Goal: Information Seeking & Learning: Learn about a topic

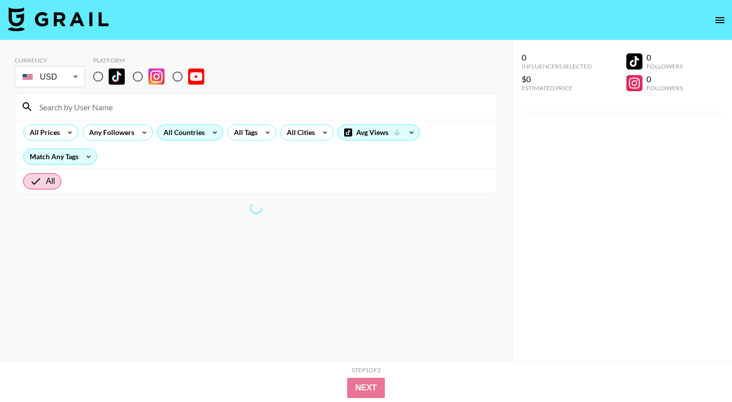
click at [183, 134] on div "All Countries" at bounding box center [182, 132] width 49 height 15
click at [197, 131] on div "All Countries" at bounding box center [182, 132] width 49 height 15
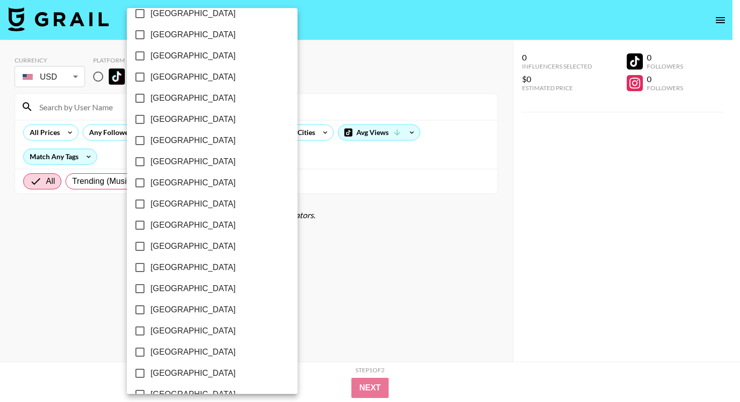
scroll to position [770, 0]
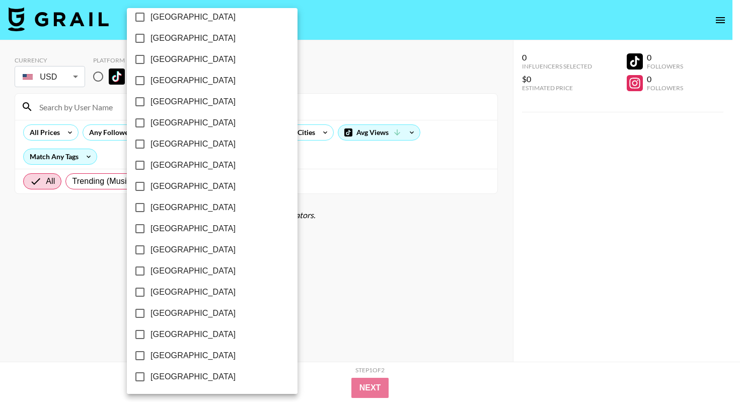
click at [187, 338] on span "[GEOGRAPHIC_DATA]" at bounding box center [192, 334] width 85 height 12
click at [150, 338] on input "[GEOGRAPHIC_DATA]" at bounding box center [139, 334] width 21 height 21
checkbox input "true"
click at [190, 359] on span "[GEOGRAPHIC_DATA]" at bounding box center [191, 355] width 85 height 12
click at [149, 359] on input "[GEOGRAPHIC_DATA]" at bounding box center [138, 355] width 21 height 21
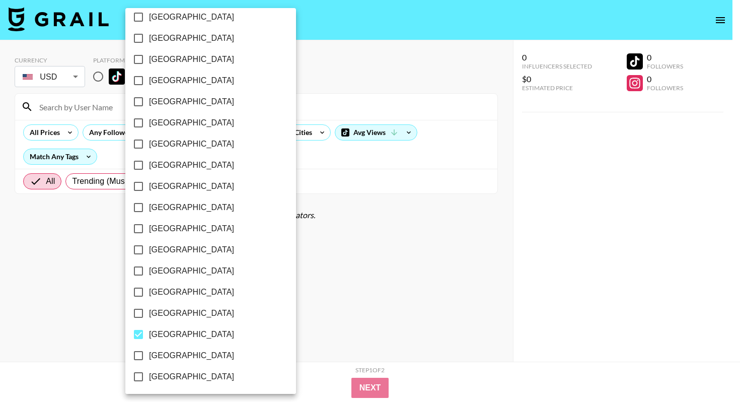
checkbox input "true"
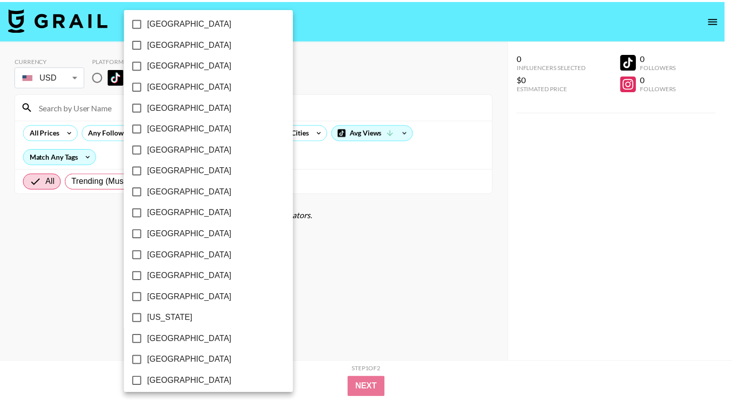
scroll to position [48, 0]
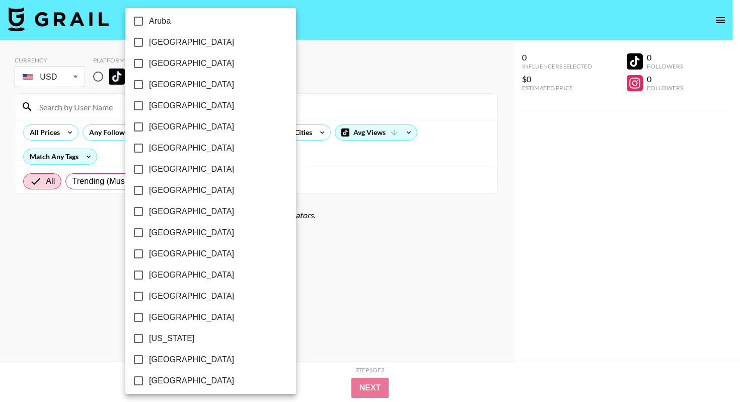
click at [162, 140] on label "[GEOGRAPHIC_DATA]" at bounding box center [204, 147] width 152 height 21
click at [149, 140] on input "[GEOGRAPHIC_DATA]" at bounding box center [138, 147] width 21 height 21
checkbox input "true"
click at [291, 163] on div at bounding box center [370, 201] width 740 height 402
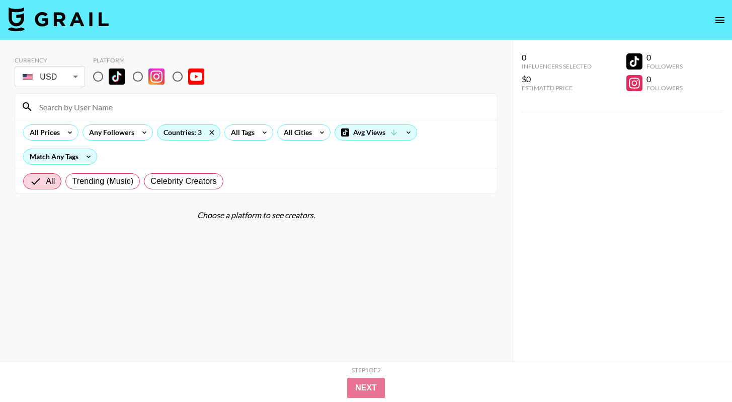
click at [105, 74] on input "radio" at bounding box center [98, 76] width 21 height 21
radio input "true"
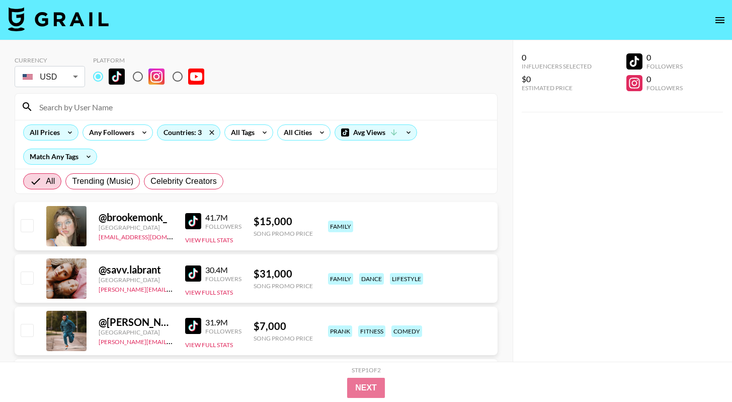
click at [65, 137] on icon at bounding box center [70, 132] width 16 height 15
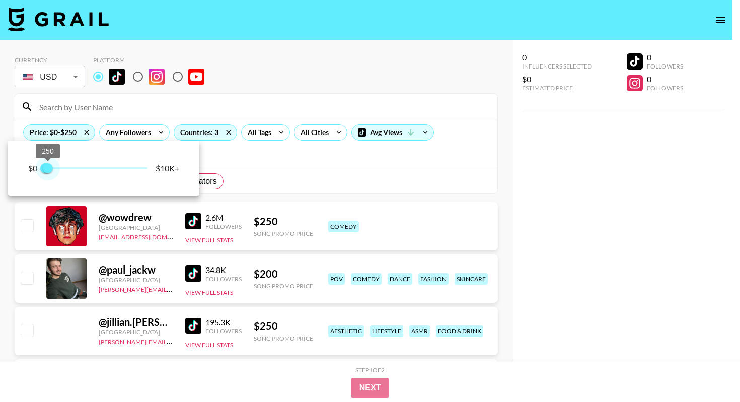
type input "500"
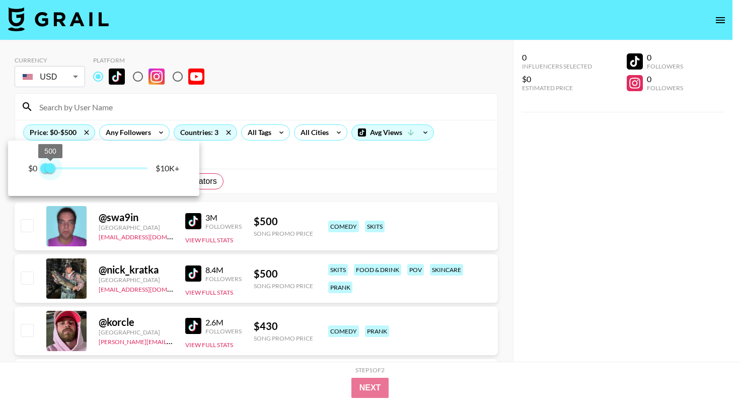
drag, startPoint x: 149, startPoint y: 168, endPoint x: 51, endPoint y: 162, distance: 98.3
click at [51, 163] on span "500" at bounding box center [50, 168] width 10 height 10
click at [280, 145] on div at bounding box center [370, 201] width 740 height 402
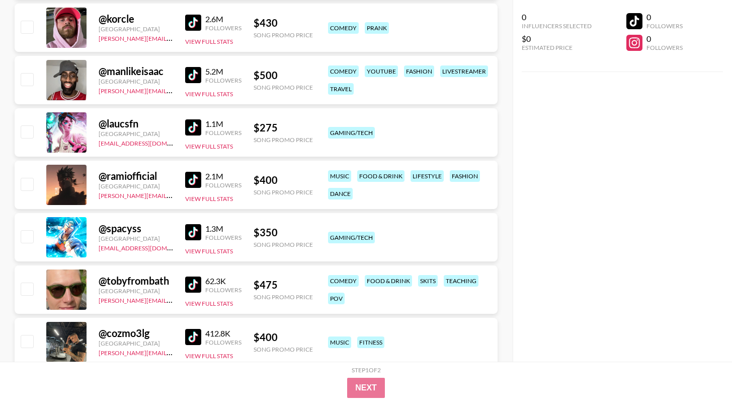
scroll to position [311, 0]
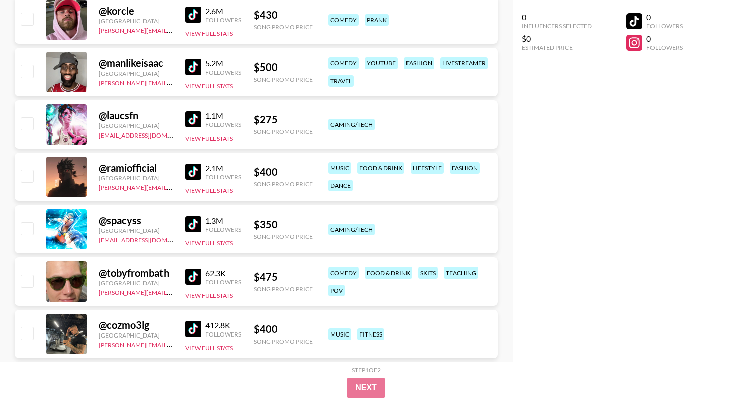
click at [195, 222] on img at bounding box center [193, 224] width 16 height 16
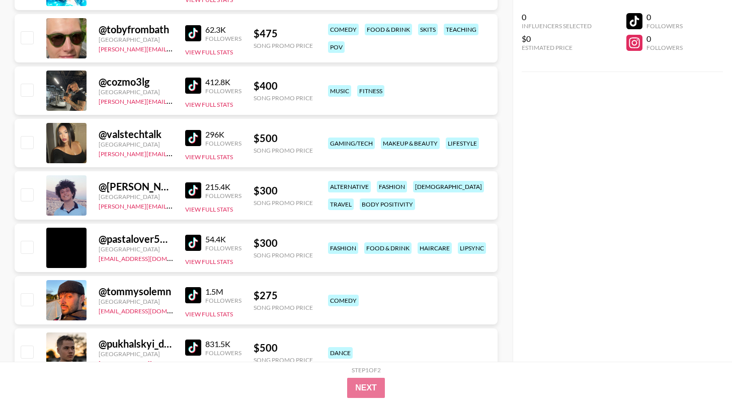
scroll to position [553, 0]
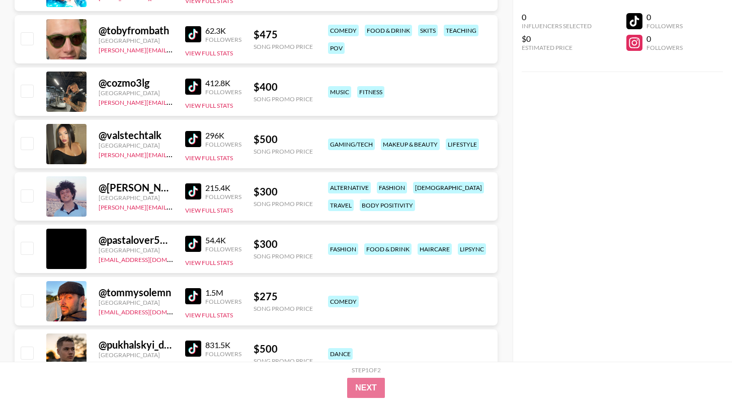
click at [197, 135] on img at bounding box center [193, 139] width 16 height 16
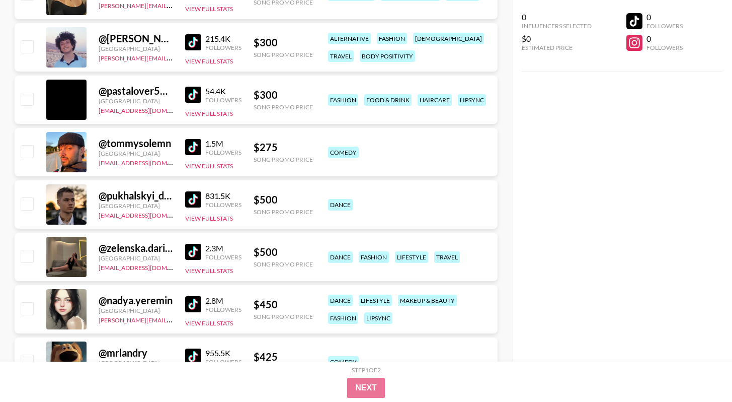
scroll to position [776, 0]
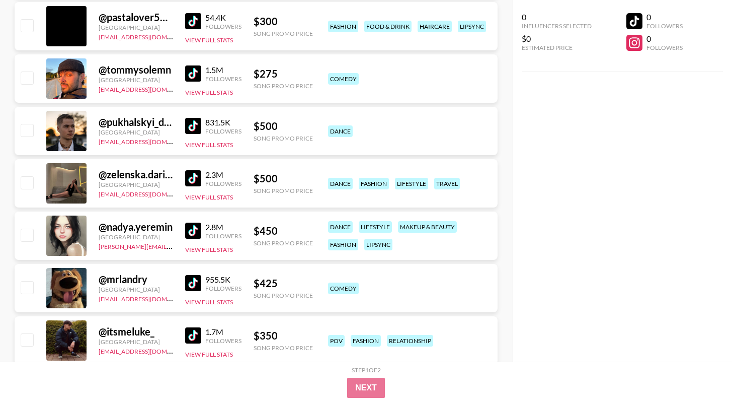
click at [196, 229] on img at bounding box center [193, 230] width 16 height 16
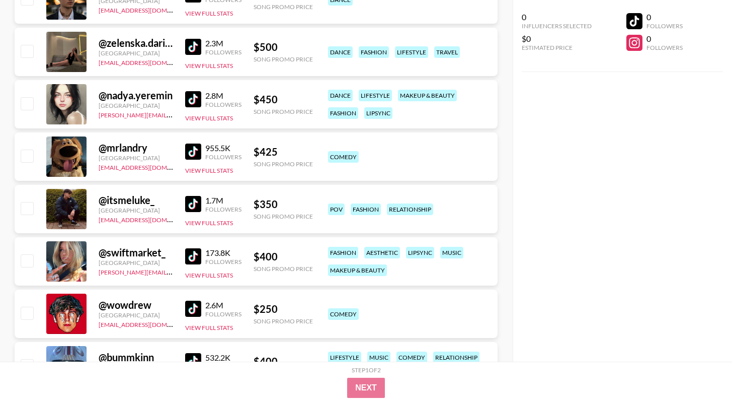
scroll to position [929, 0]
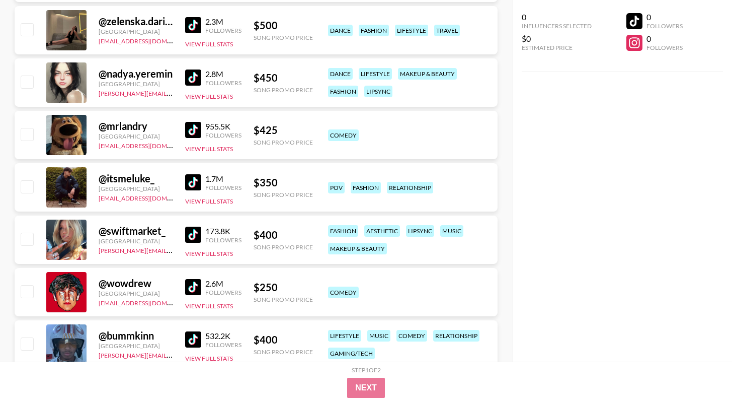
click at [192, 234] on img at bounding box center [193, 234] width 16 height 16
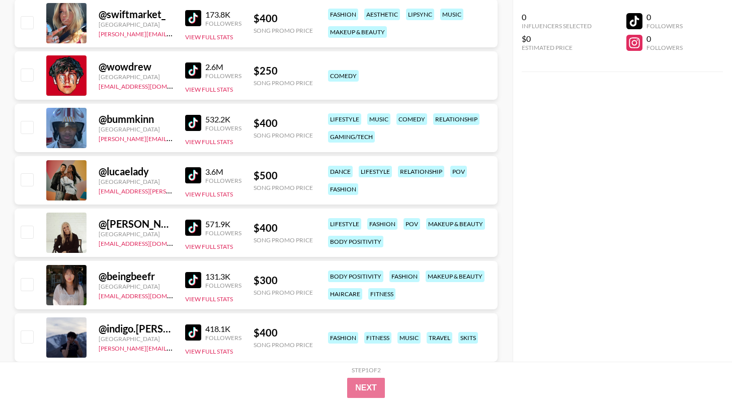
scroll to position [1168, 0]
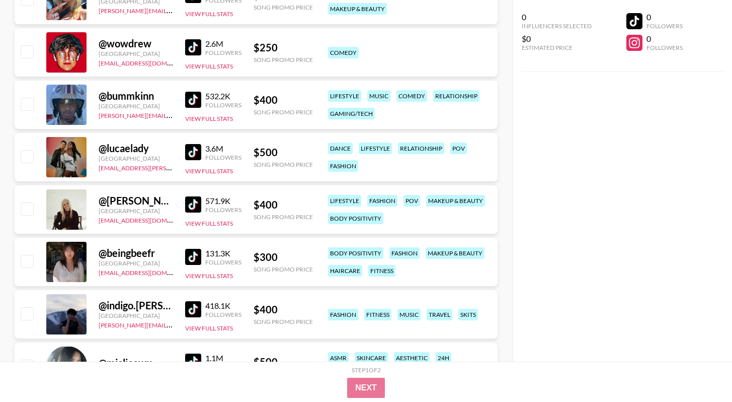
click at [195, 144] on img at bounding box center [193, 152] width 16 height 16
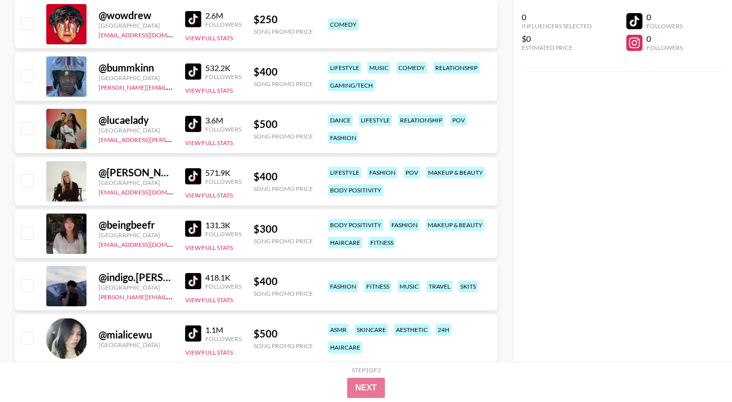
scroll to position [1243, 0]
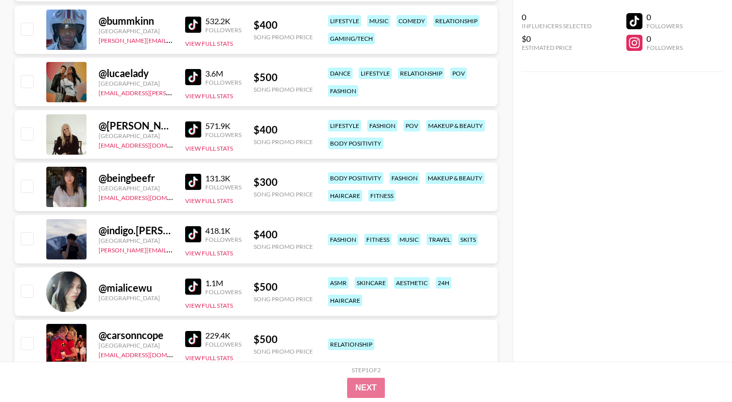
click at [187, 127] on img at bounding box center [193, 129] width 16 height 16
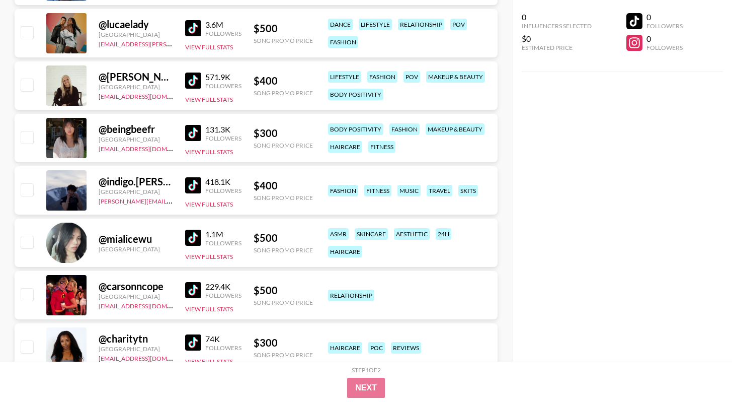
scroll to position [1302, 0]
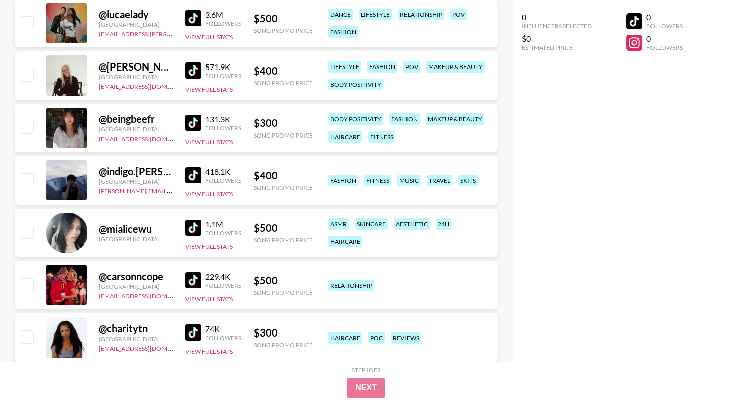
click at [204, 225] on link at bounding box center [195, 227] width 20 height 16
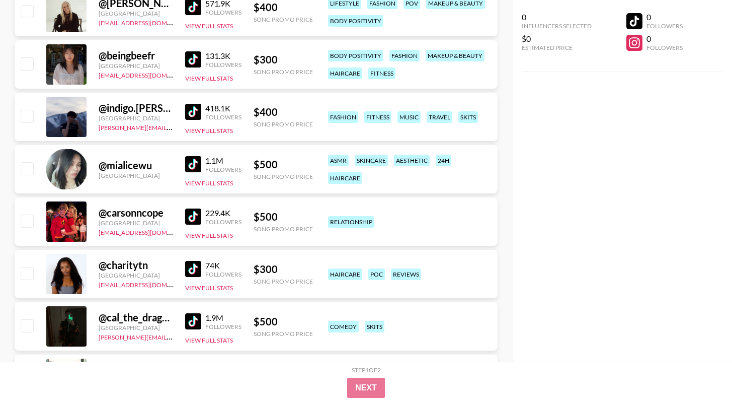
scroll to position [1368, 0]
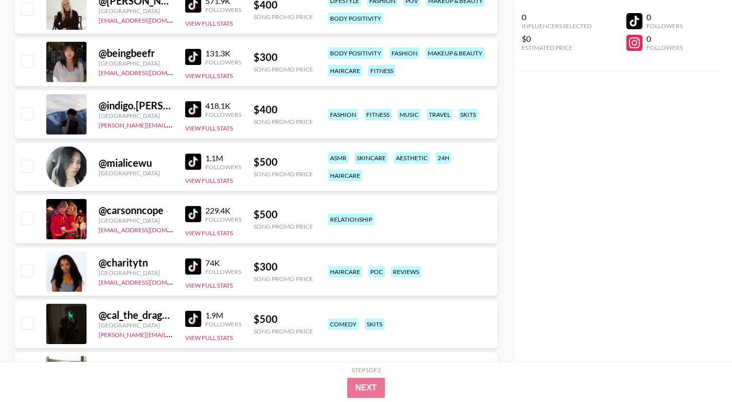
click at [199, 211] on img at bounding box center [193, 214] width 16 height 16
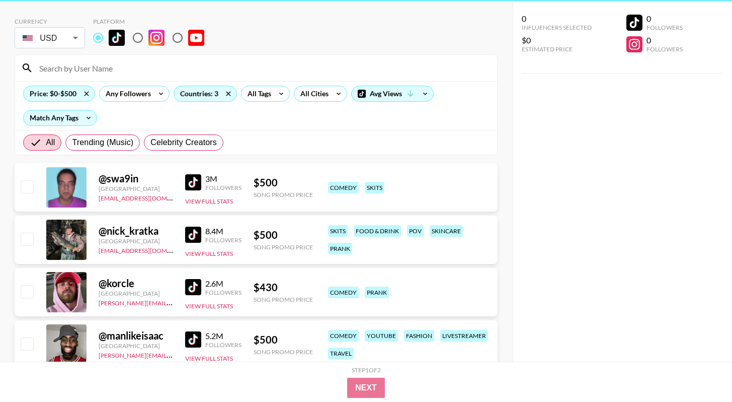
scroll to position [0, 0]
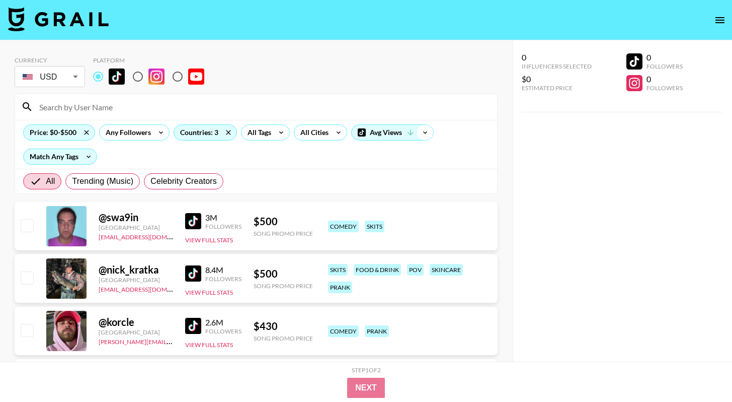
click at [422, 130] on icon at bounding box center [425, 132] width 16 height 15
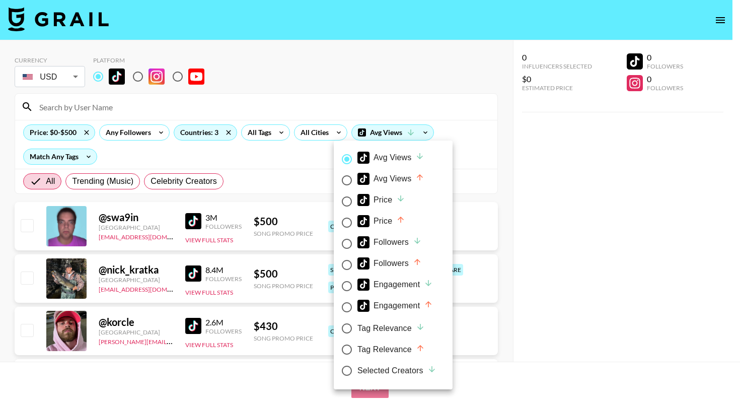
click at [551, 216] on div at bounding box center [370, 201] width 740 height 402
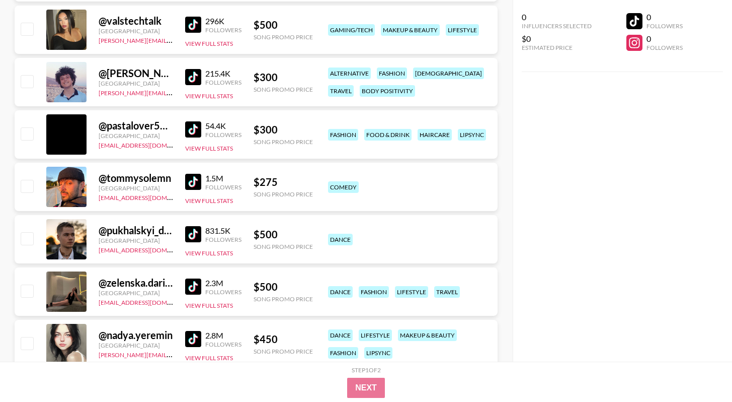
scroll to position [677, 0]
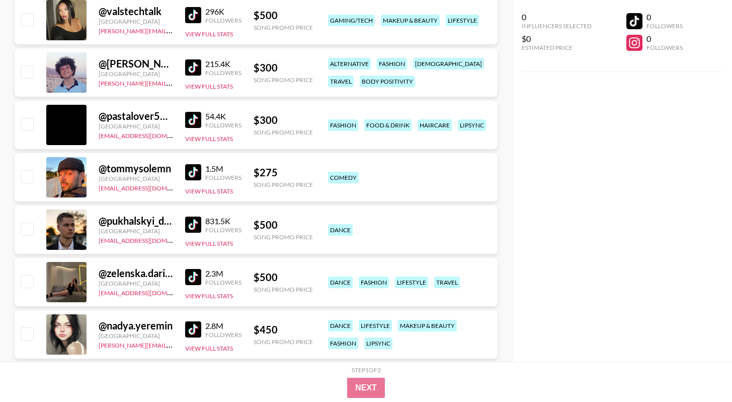
click at [198, 278] on img at bounding box center [193, 277] width 16 height 16
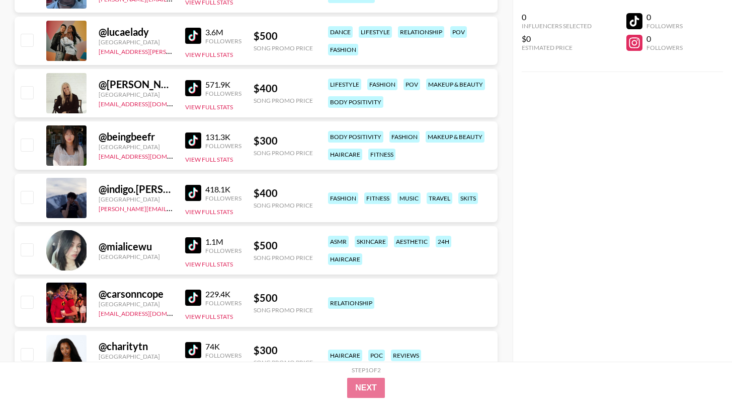
scroll to position [1352, 0]
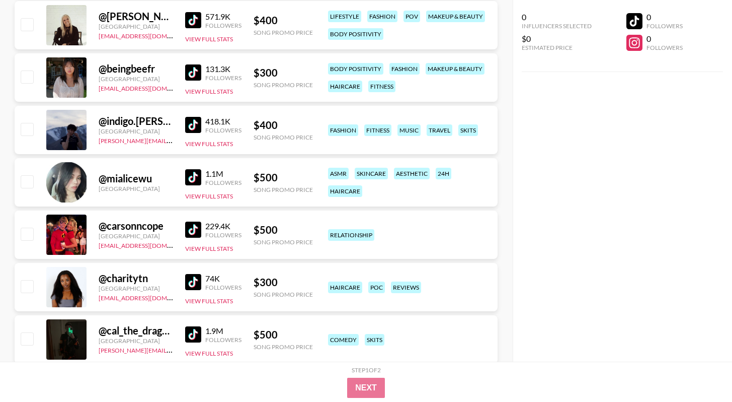
click at [196, 72] on img at bounding box center [193, 72] width 16 height 16
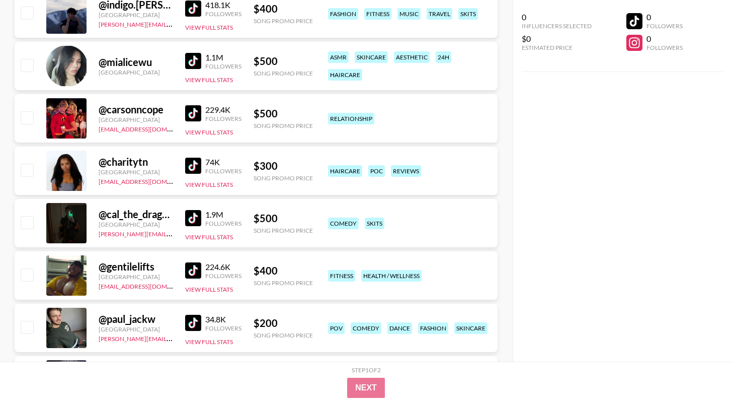
scroll to position [1474, 0]
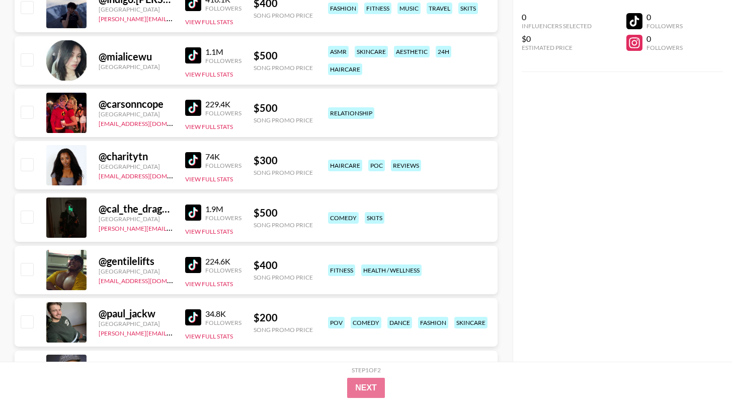
click at [192, 163] on img at bounding box center [193, 160] width 16 height 16
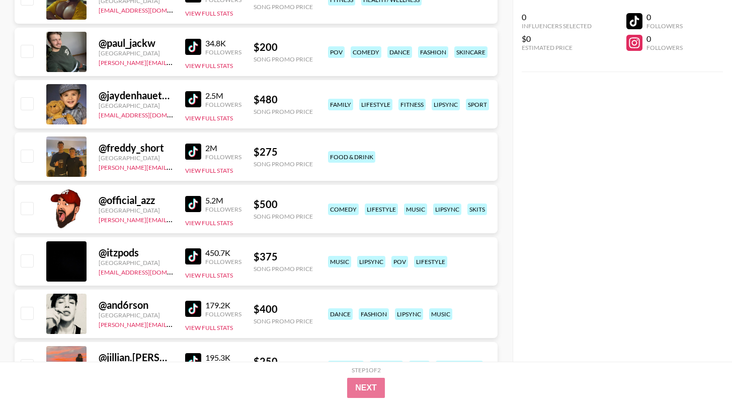
scroll to position [1791, 0]
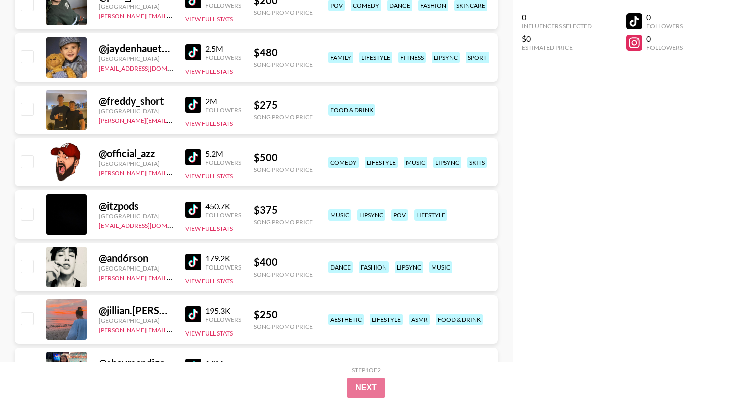
click at [195, 210] on img at bounding box center [193, 209] width 16 height 16
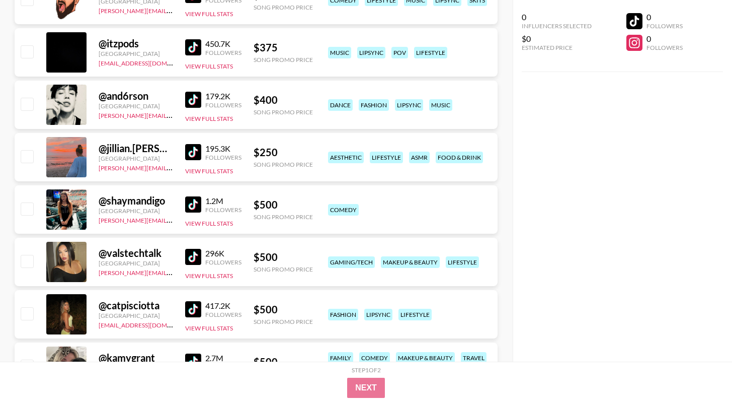
scroll to position [1956, 0]
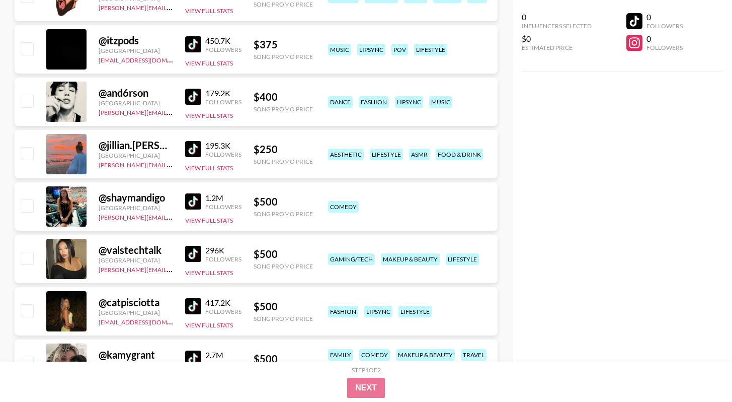
click at [200, 153] on img at bounding box center [193, 149] width 16 height 16
click at [197, 197] on img at bounding box center [193, 201] width 16 height 16
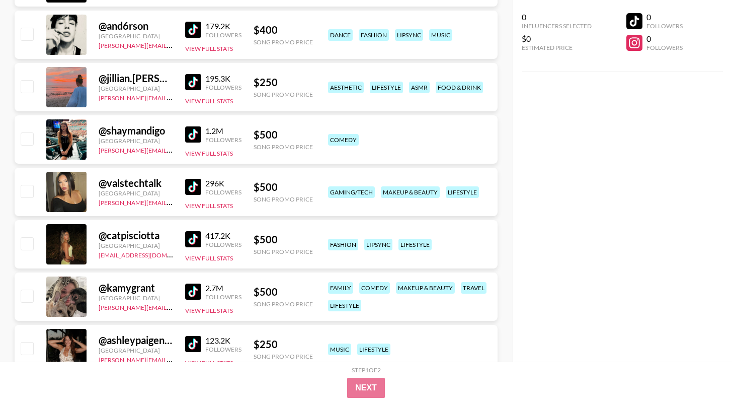
scroll to position [2078, 0]
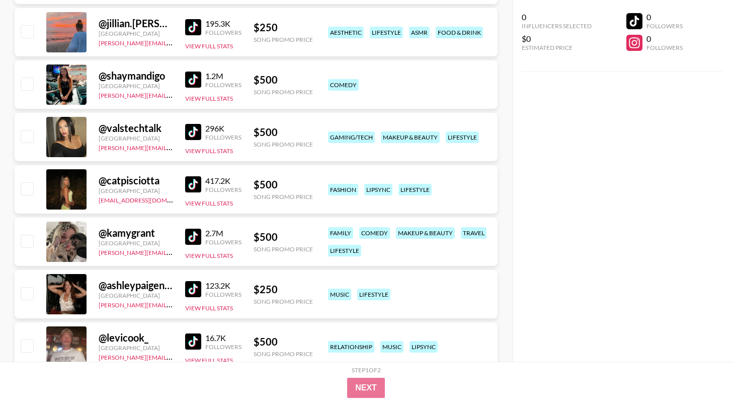
click at [196, 181] on img at bounding box center [193, 184] width 16 height 16
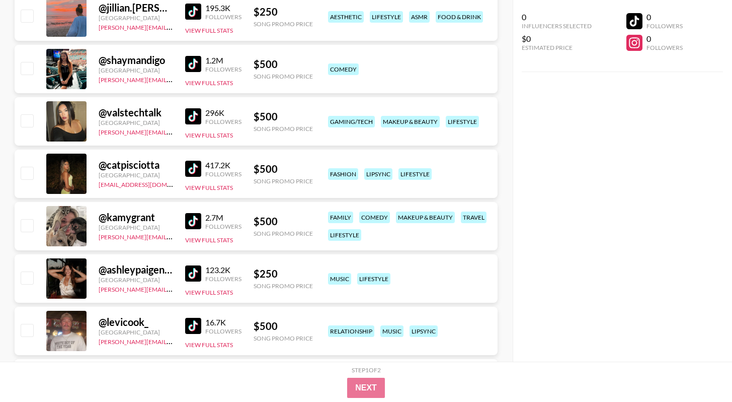
scroll to position [2094, 0]
click at [196, 214] on img at bounding box center [193, 220] width 16 height 16
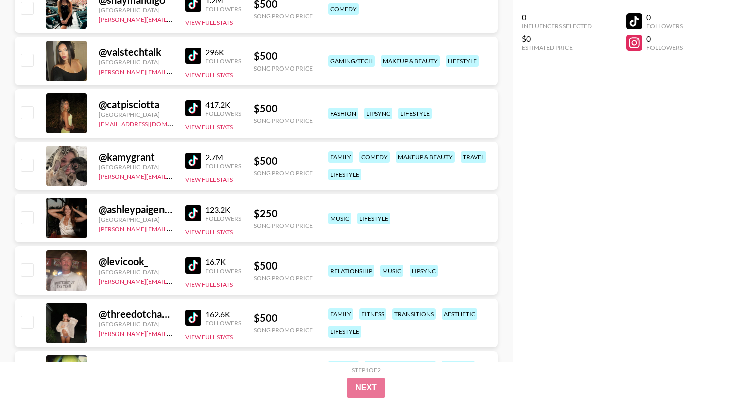
scroll to position [2155, 0]
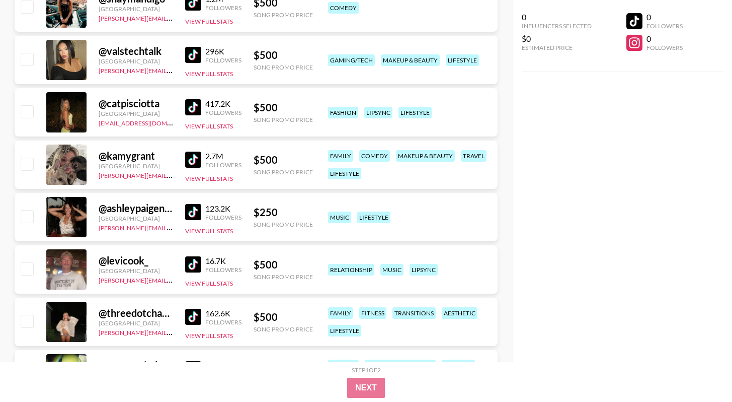
click at [198, 211] on img at bounding box center [193, 212] width 16 height 16
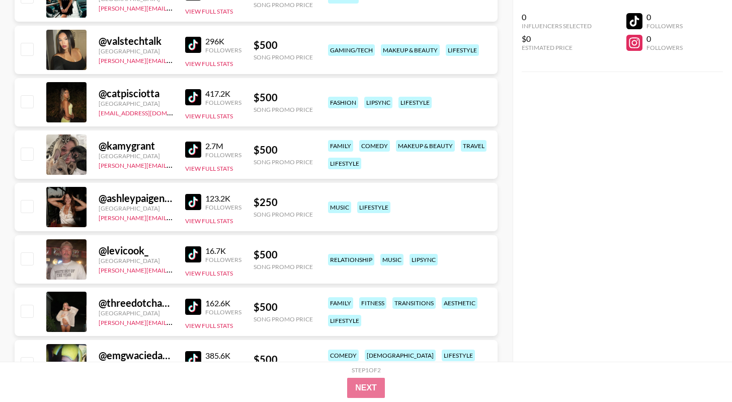
scroll to position [2288, 0]
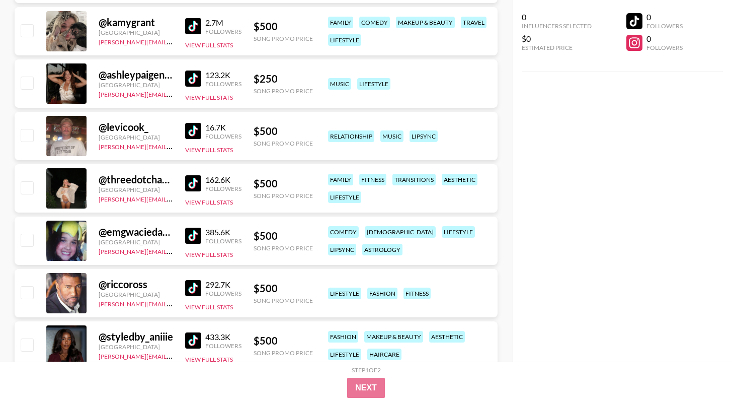
click at [191, 185] on img at bounding box center [193, 183] width 16 height 16
click at [201, 231] on link at bounding box center [195, 235] width 20 height 16
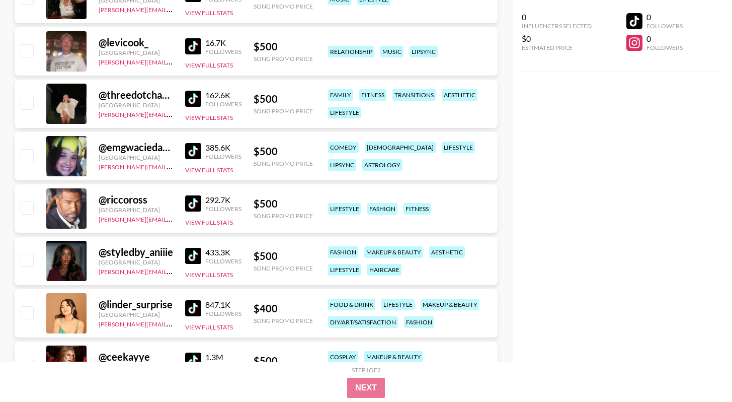
scroll to position [2373, 0]
click at [193, 251] on img at bounding box center [193, 255] width 16 height 16
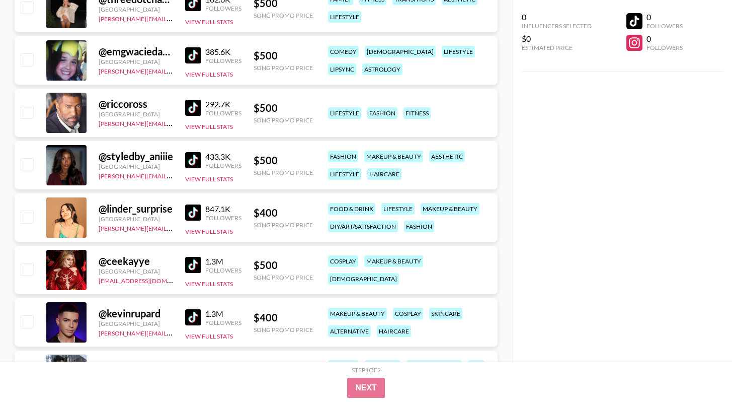
scroll to position [2602, 0]
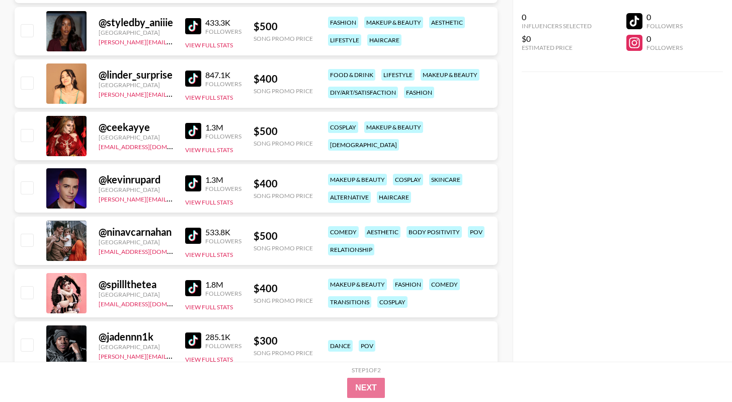
click at [196, 128] on img at bounding box center [193, 131] width 16 height 16
click at [196, 231] on img at bounding box center [193, 235] width 16 height 16
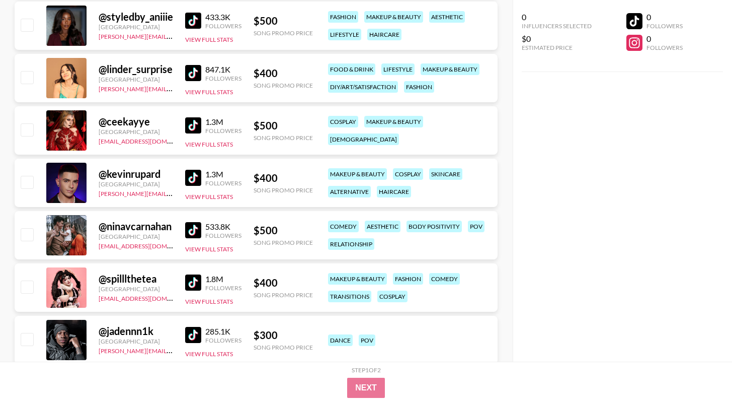
scroll to position [2608, 0]
click at [199, 281] on img at bounding box center [193, 282] width 16 height 16
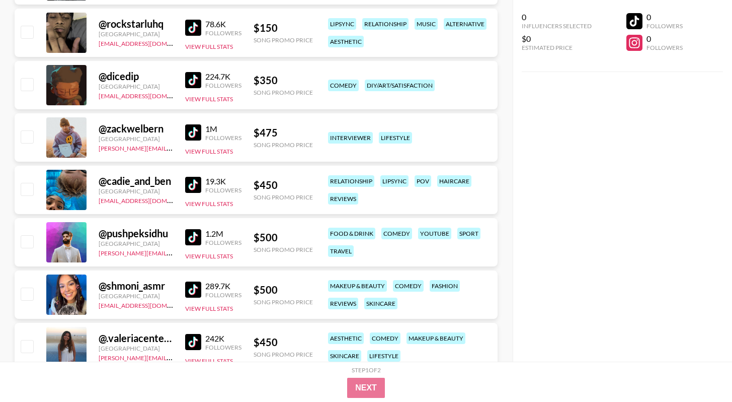
scroll to position [2968, 0]
click at [200, 181] on img at bounding box center [193, 184] width 16 height 16
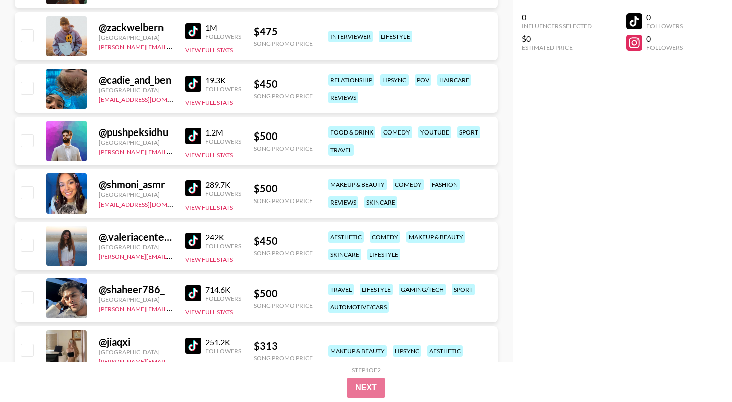
scroll to position [3083, 0]
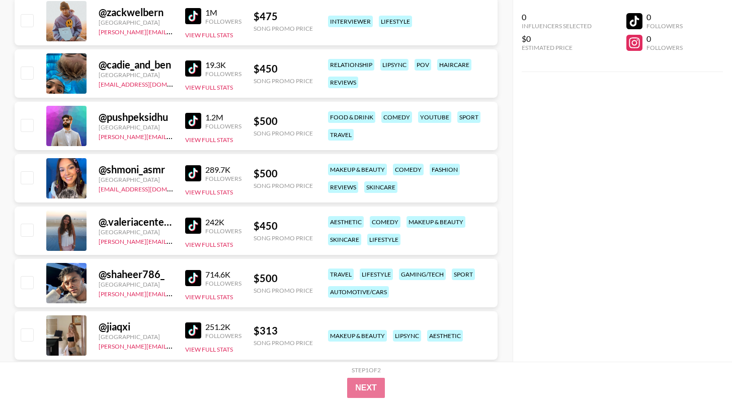
click at [198, 170] on img at bounding box center [193, 173] width 16 height 16
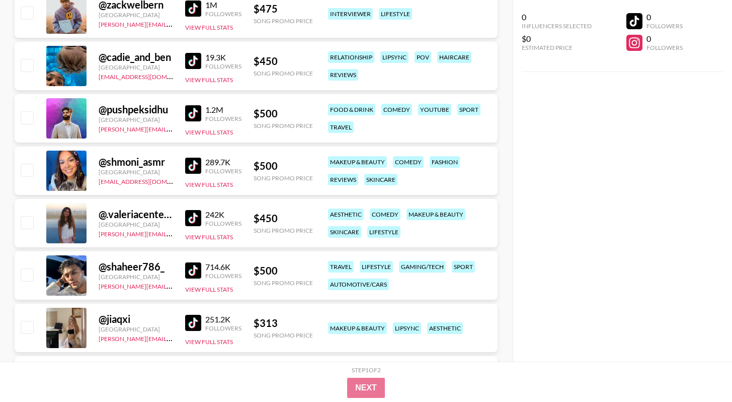
scroll to position [3100, 0]
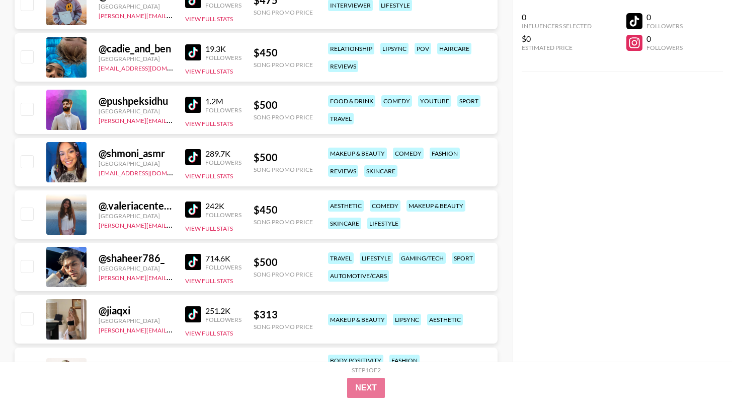
click at [181, 205] on div "@ .valeriacenteno [GEOGRAPHIC_DATA] [PERSON_NAME][EMAIL_ADDRESS][DOMAIN_NAME] 2…" at bounding box center [256, 214] width 483 height 48
click at [195, 206] on img at bounding box center [193, 209] width 16 height 16
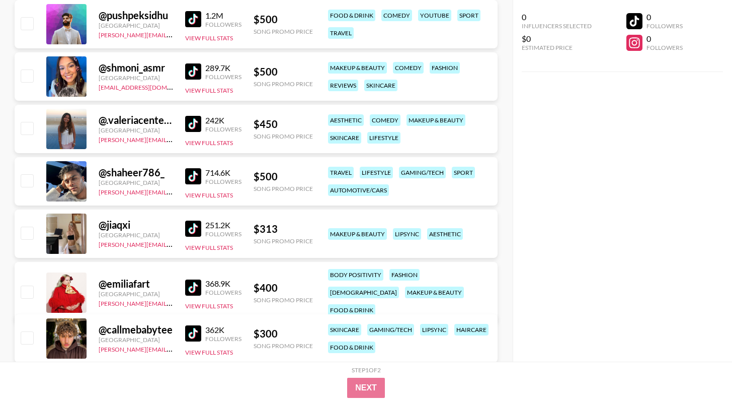
scroll to position [3185, 0]
click at [199, 233] on img at bounding box center [193, 228] width 16 height 16
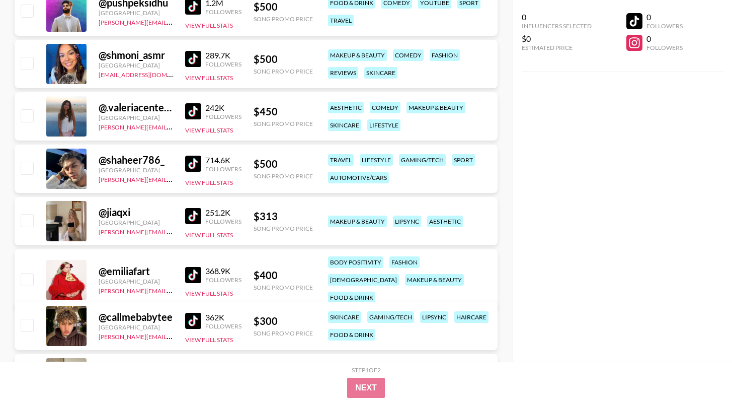
scroll to position [3385, 0]
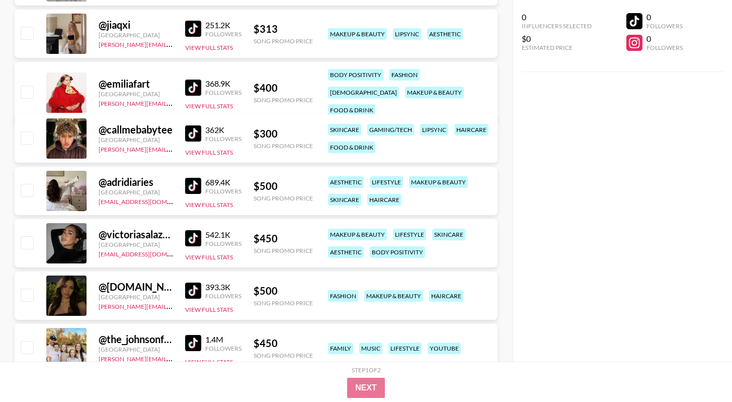
click at [199, 83] on img at bounding box center [193, 88] width 16 height 16
click at [197, 186] on img at bounding box center [193, 186] width 16 height 16
click at [200, 233] on img at bounding box center [193, 238] width 16 height 16
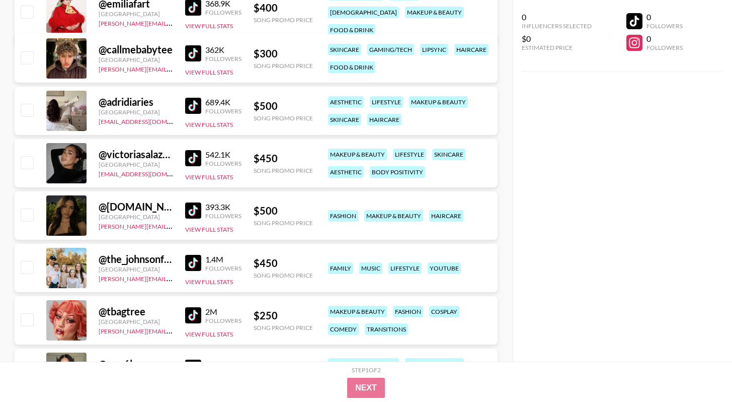
scroll to position [3553, 0]
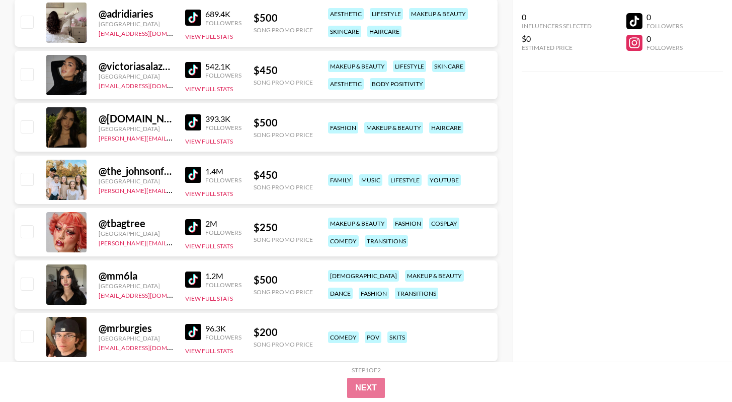
click at [190, 228] on img at bounding box center [193, 227] width 16 height 16
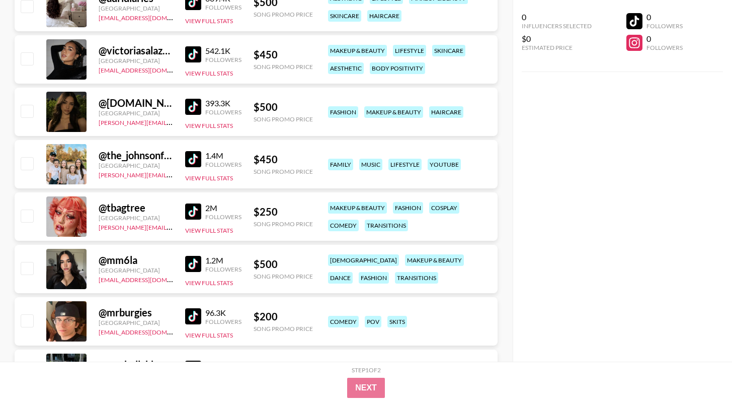
scroll to position [3572, 0]
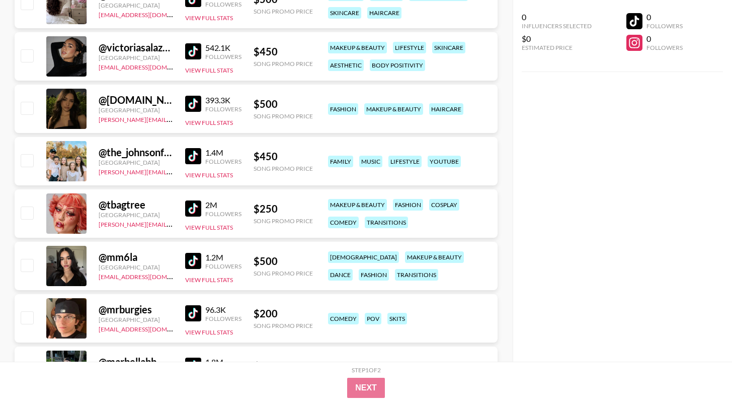
click at [201, 255] on img at bounding box center [193, 261] width 16 height 16
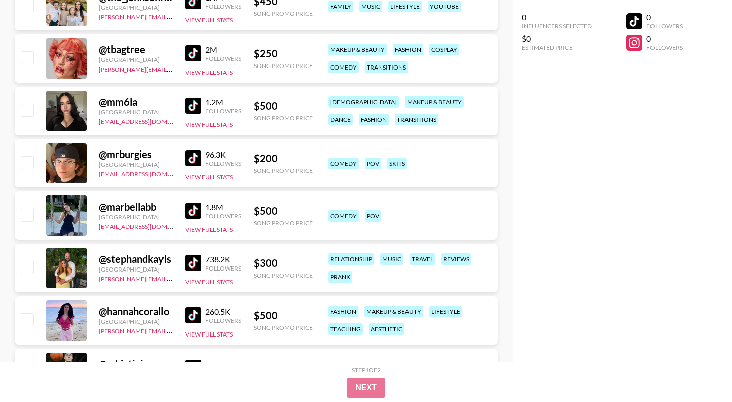
scroll to position [3860, 0]
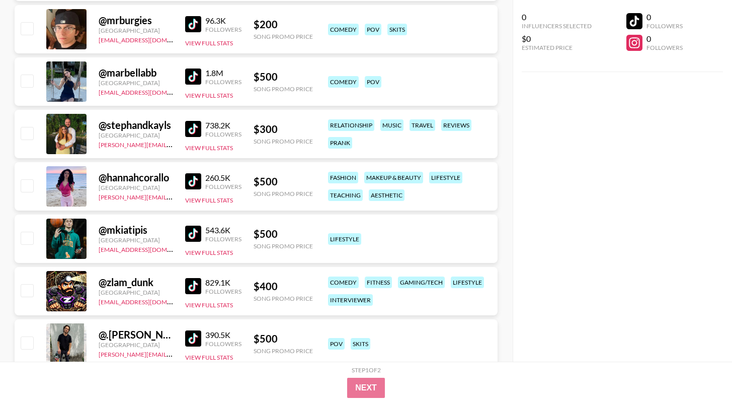
click at [196, 72] on img at bounding box center [193, 76] width 16 height 16
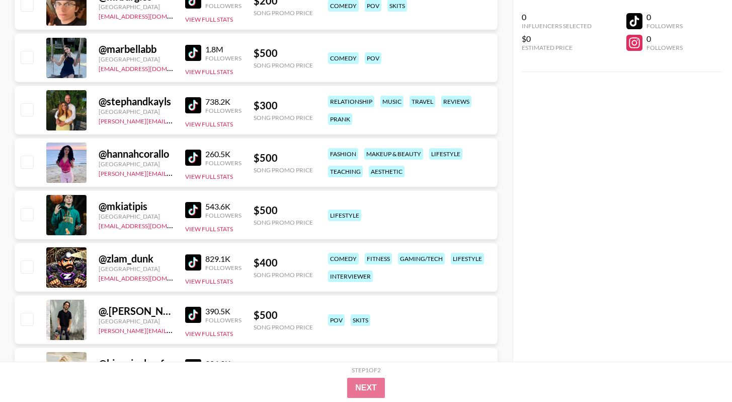
scroll to position [3918, 0]
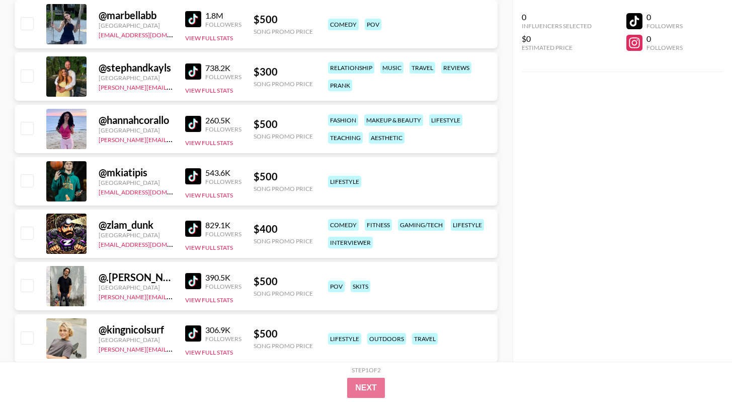
click at [201, 128] on img at bounding box center [193, 124] width 16 height 16
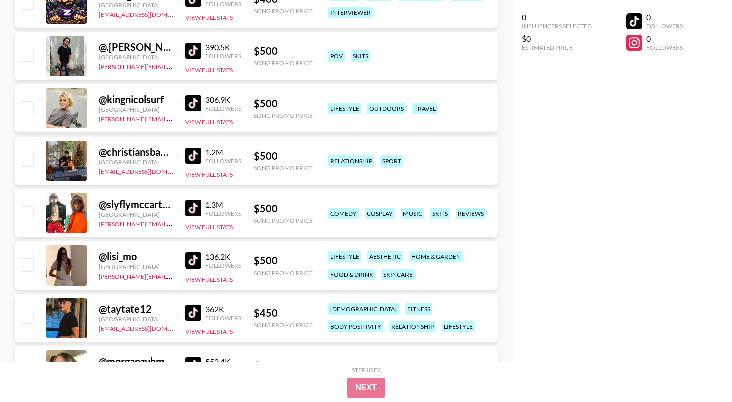
scroll to position [4171, 0]
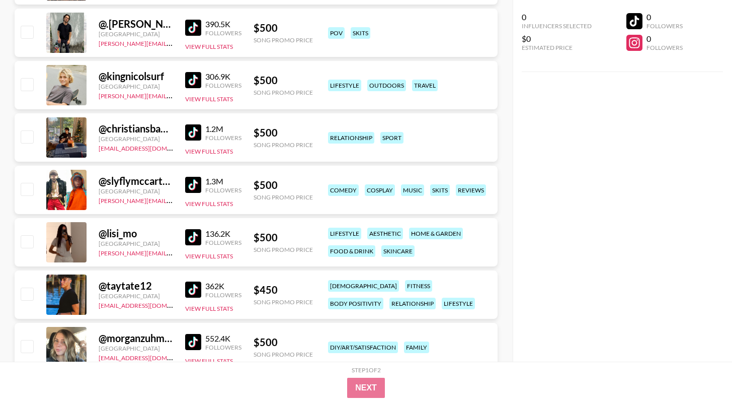
click at [199, 231] on img at bounding box center [193, 237] width 16 height 16
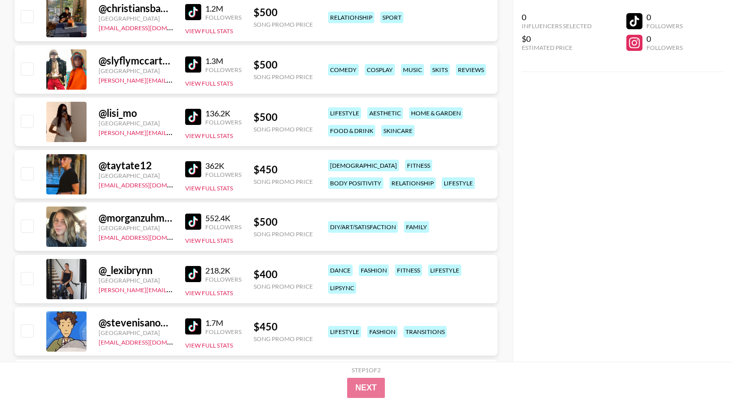
scroll to position [4292, 0]
click at [200, 272] on img at bounding box center [193, 273] width 16 height 16
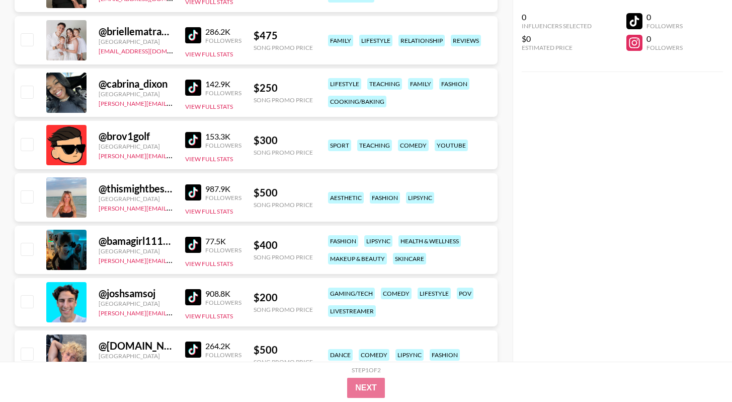
scroll to position [4688, 0]
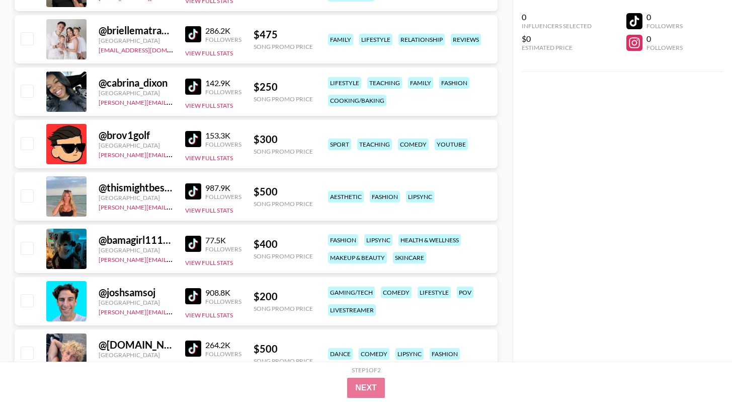
click at [200, 185] on img at bounding box center [193, 191] width 16 height 16
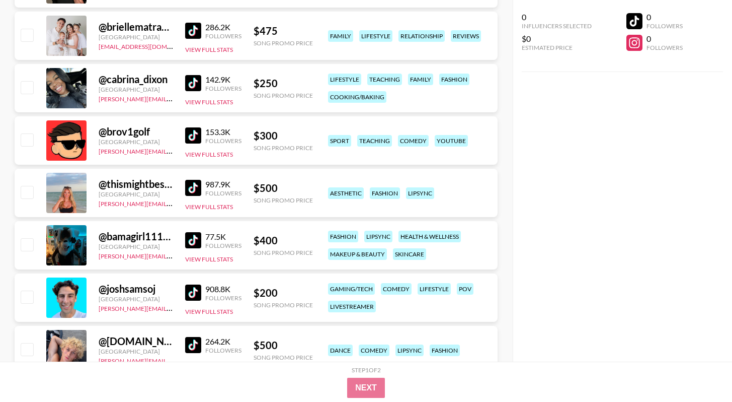
scroll to position [4692, 0]
click at [192, 240] on img at bounding box center [193, 239] width 16 height 16
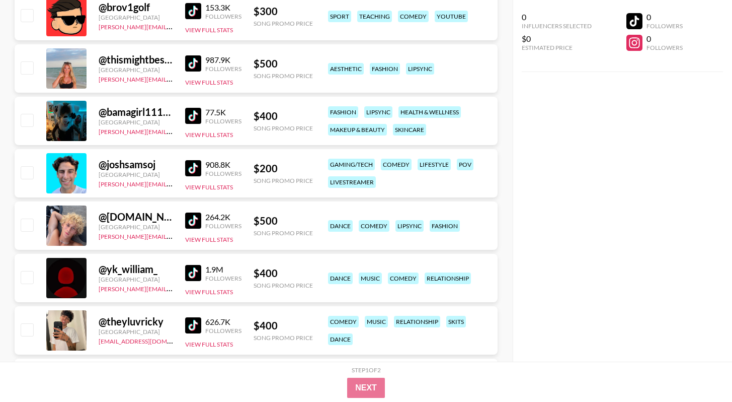
scroll to position [4891, 0]
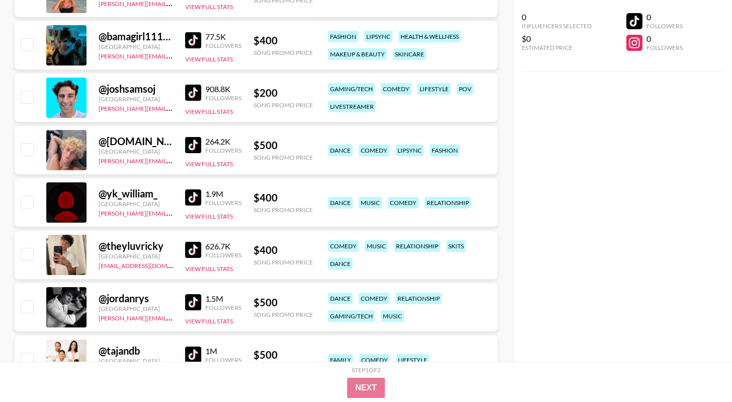
click at [198, 200] on img at bounding box center [193, 197] width 16 height 16
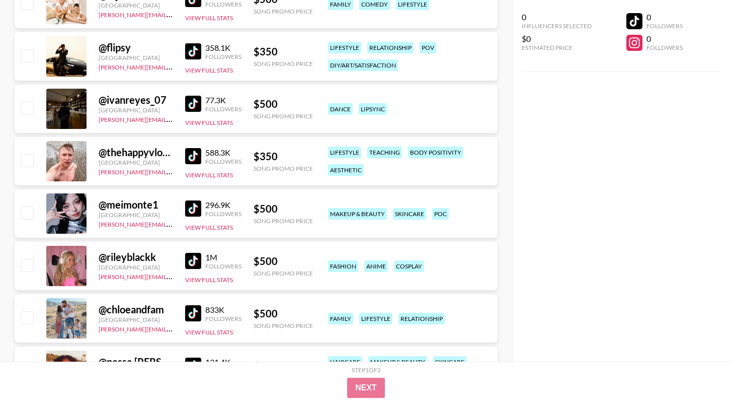
scroll to position [5251, 0]
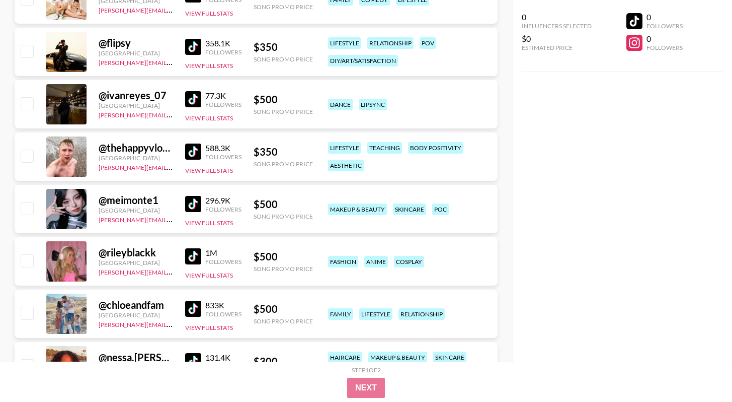
click at [196, 252] on img at bounding box center [193, 256] width 16 height 16
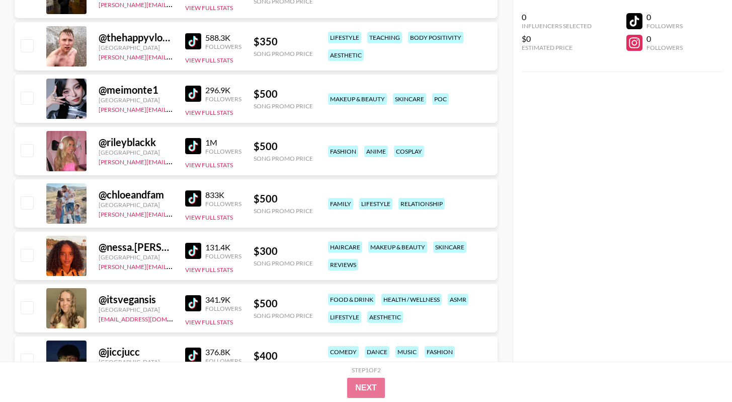
scroll to position [5408, 0]
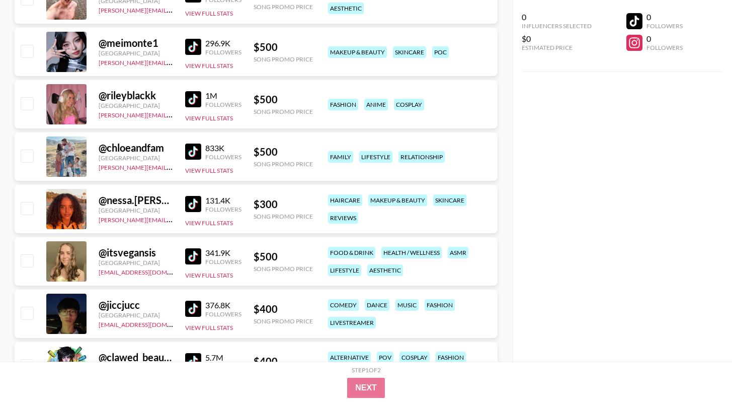
click at [191, 208] on img at bounding box center [193, 204] width 16 height 16
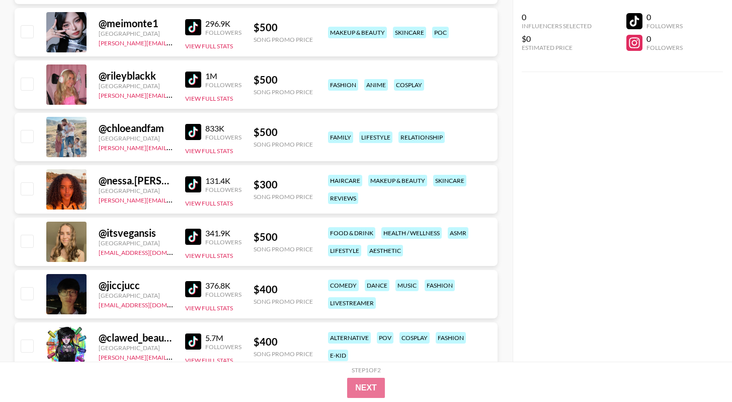
scroll to position [5428, 0]
click at [199, 235] on img at bounding box center [193, 236] width 16 height 16
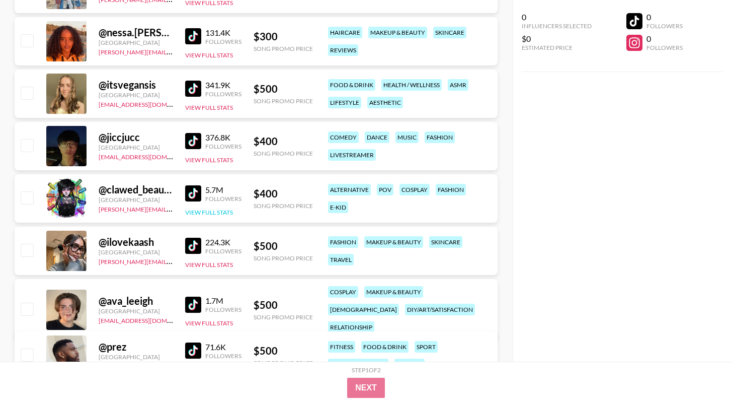
scroll to position [5585, 0]
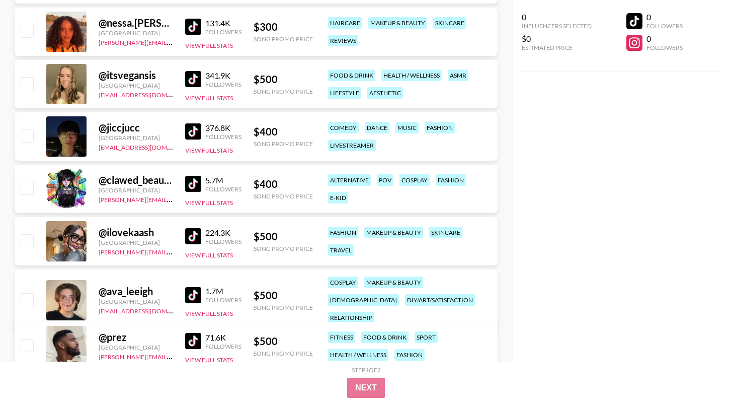
click at [187, 231] on img at bounding box center [193, 236] width 16 height 16
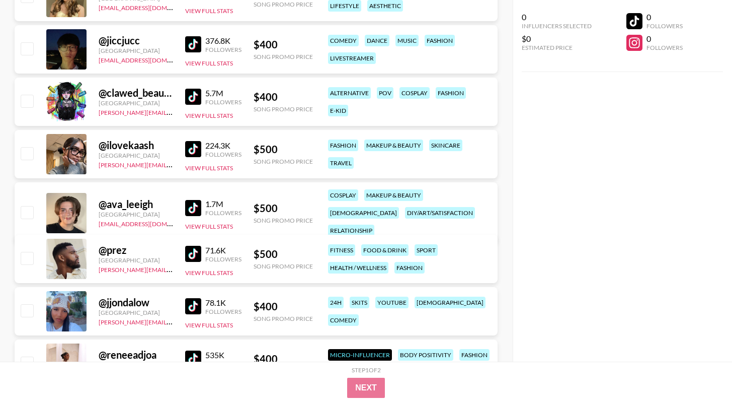
scroll to position [5808, 0]
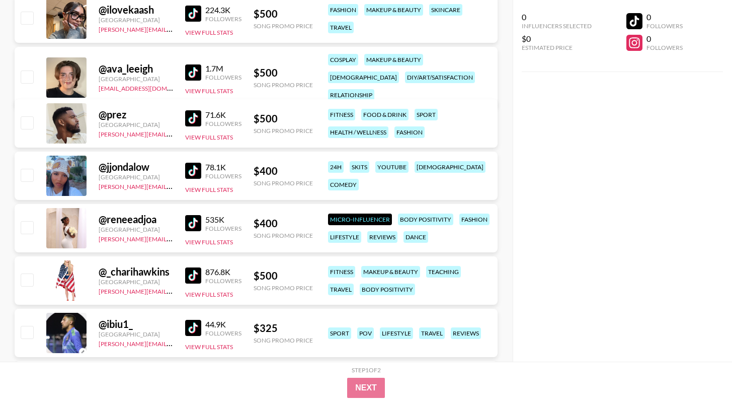
click at [196, 172] on img at bounding box center [193, 171] width 16 height 16
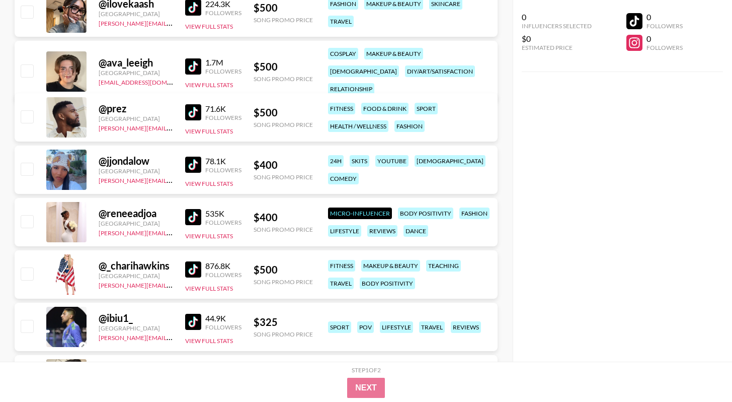
scroll to position [5903, 0]
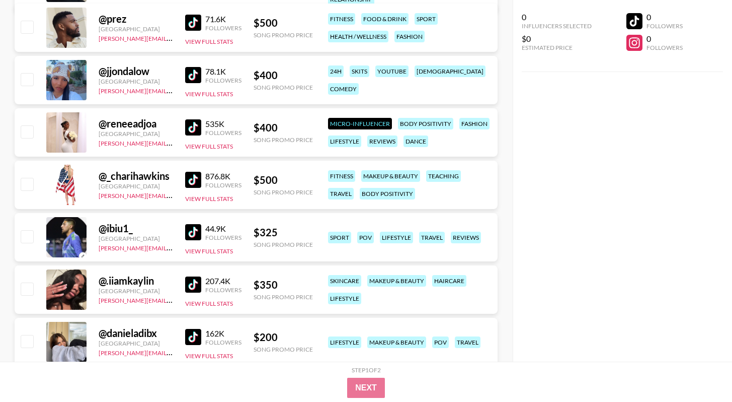
click at [198, 126] on img at bounding box center [193, 127] width 16 height 16
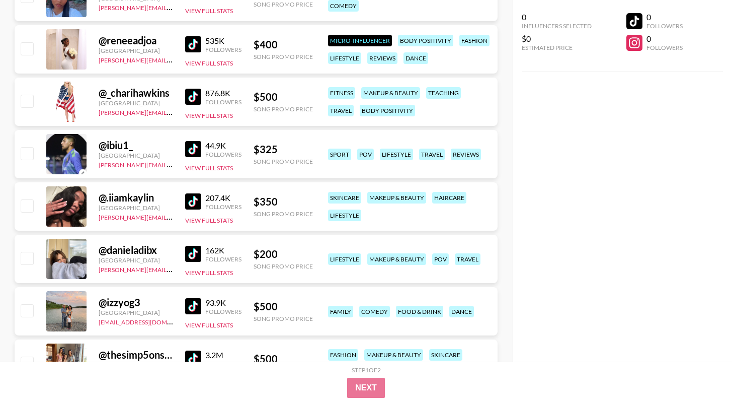
scroll to position [5992, 0]
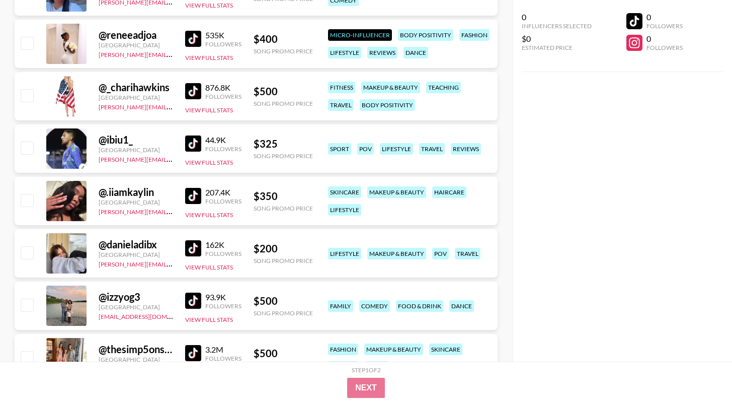
click at [200, 193] on img at bounding box center [193, 196] width 16 height 16
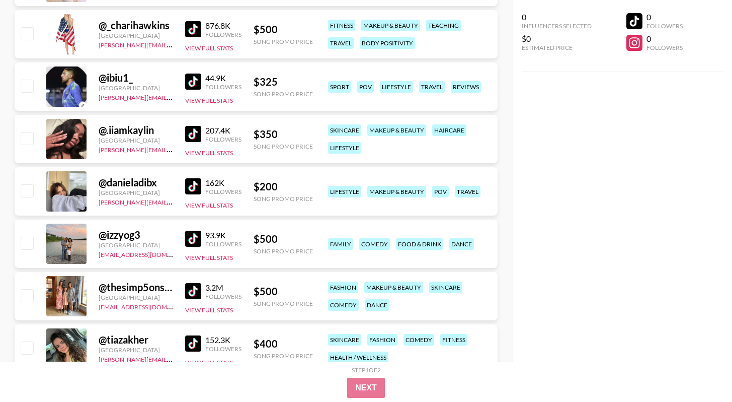
scroll to position [6058, 0]
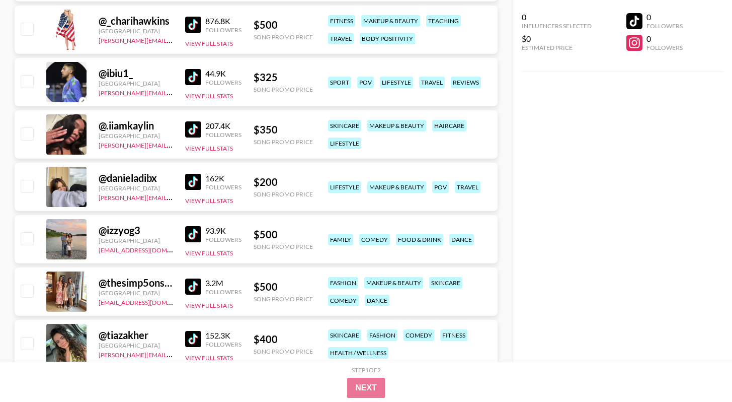
click at [199, 183] on img at bounding box center [193, 182] width 16 height 16
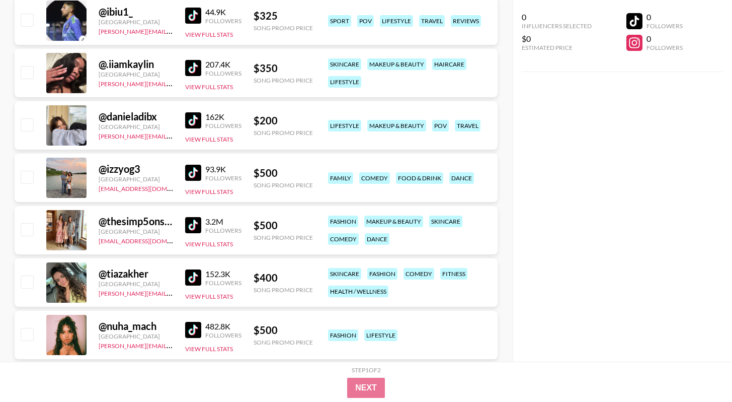
scroll to position [6120, 0]
click at [200, 270] on img at bounding box center [193, 277] width 16 height 16
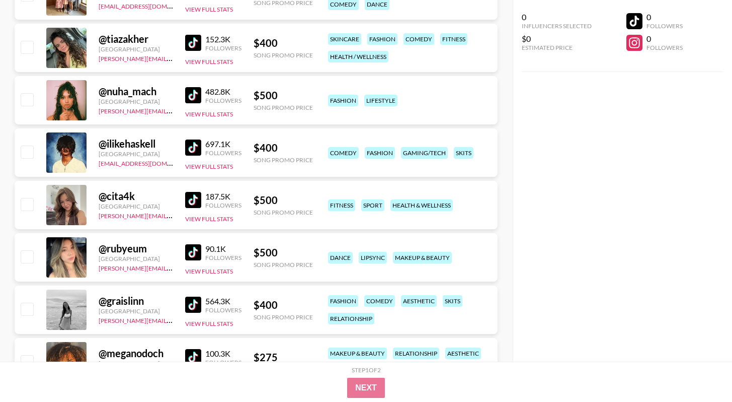
scroll to position [6357, 0]
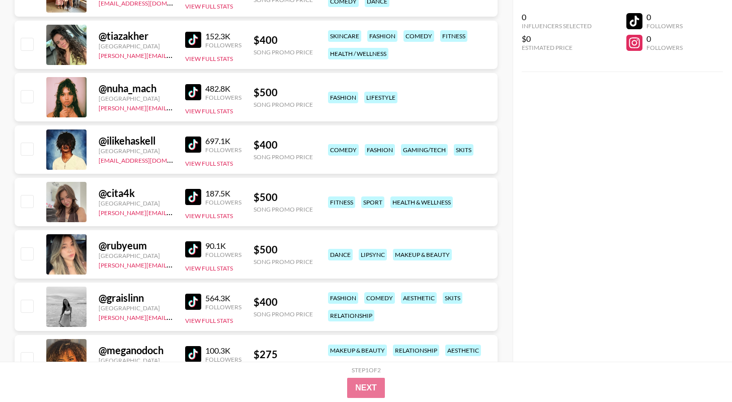
click at [194, 196] on img at bounding box center [193, 197] width 16 height 16
click at [195, 201] on img at bounding box center [193, 197] width 16 height 16
click at [196, 245] on img at bounding box center [193, 249] width 16 height 16
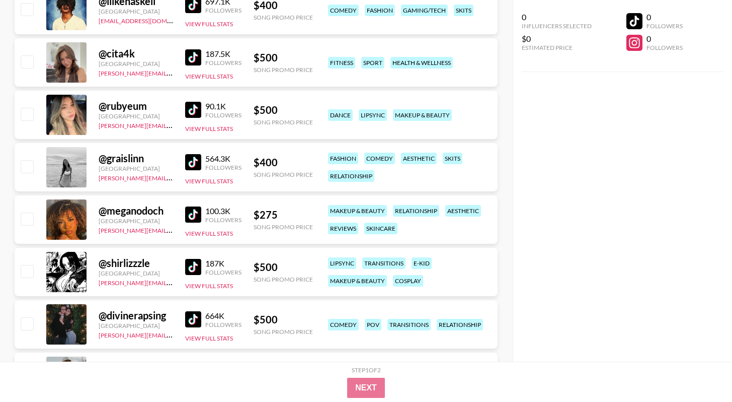
scroll to position [6517, 0]
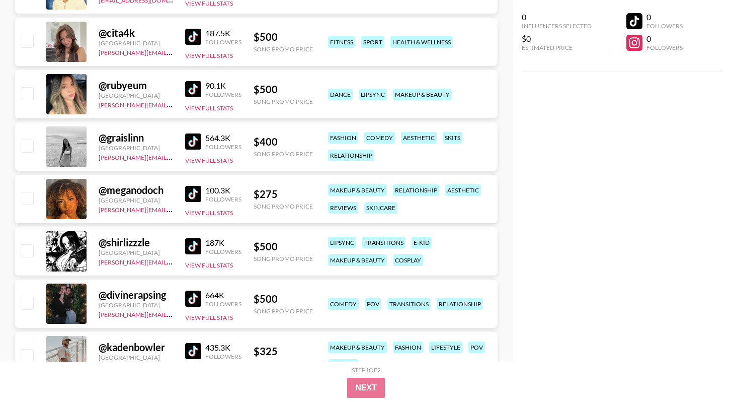
click at [200, 144] on img at bounding box center [193, 141] width 16 height 16
click at [195, 197] on img at bounding box center [193, 194] width 16 height 16
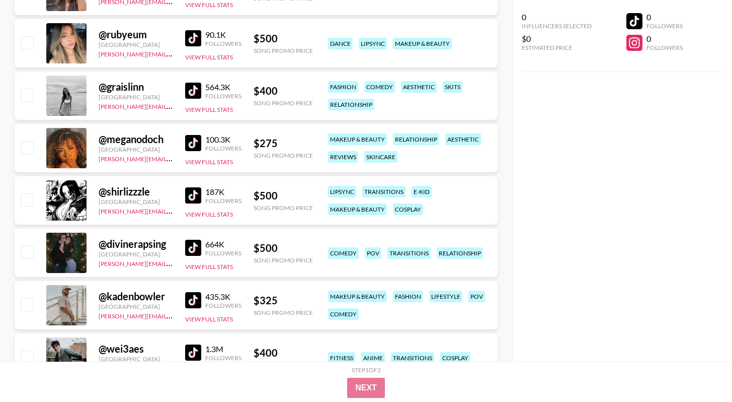
scroll to position [6576, 0]
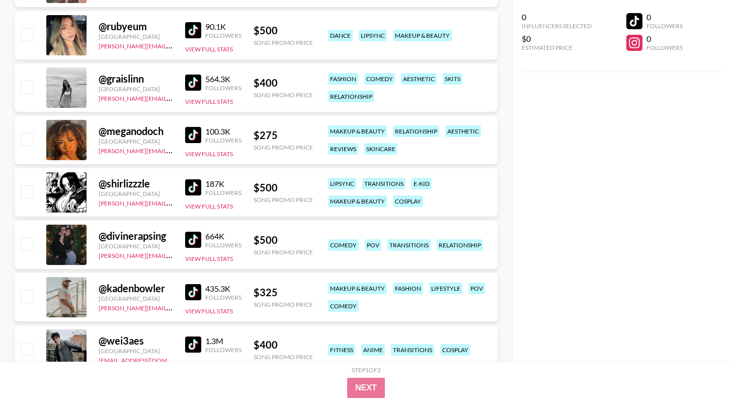
click at [189, 189] on img at bounding box center [193, 187] width 16 height 16
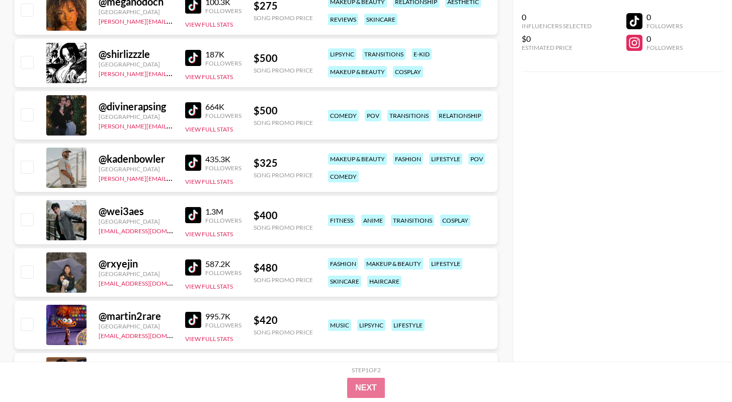
scroll to position [6706, 0]
click at [190, 270] on img at bounding box center [193, 267] width 16 height 16
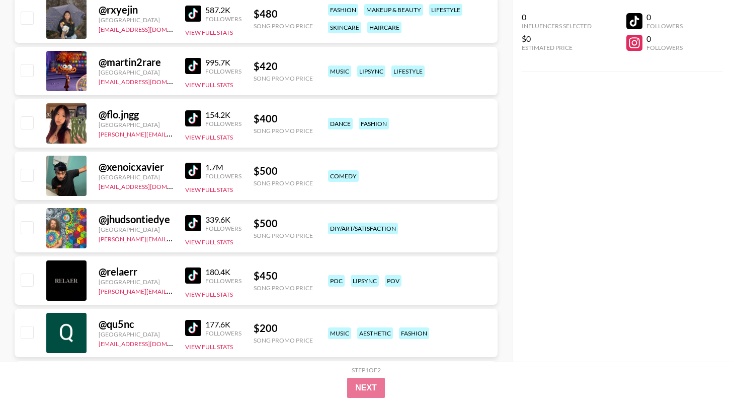
scroll to position [6961, 0]
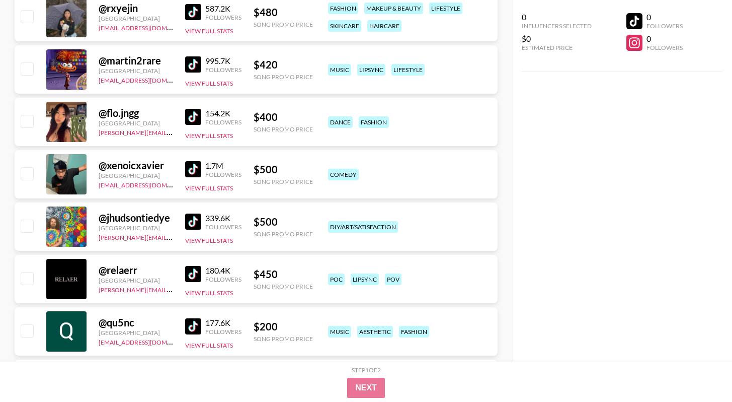
click at [200, 115] on img at bounding box center [193, 117] width 16 height 16
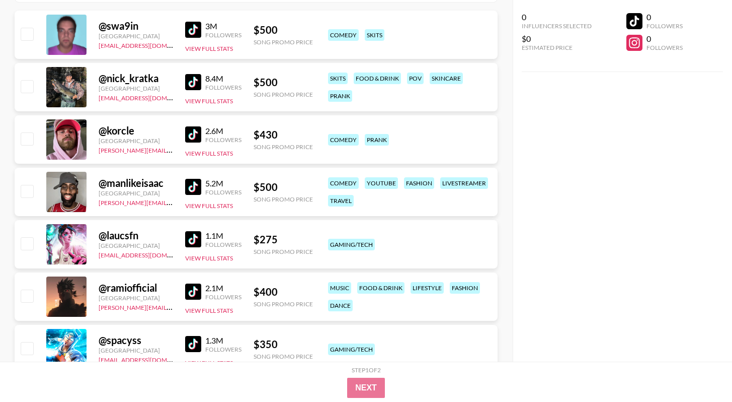
scroll to position [0, 0]
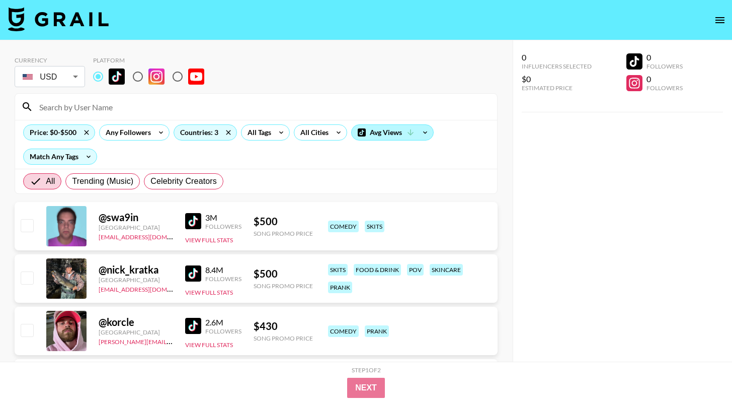
click at [389, 130] on div "Avg Views" at bounding box center [393, 132] width 82 height 15
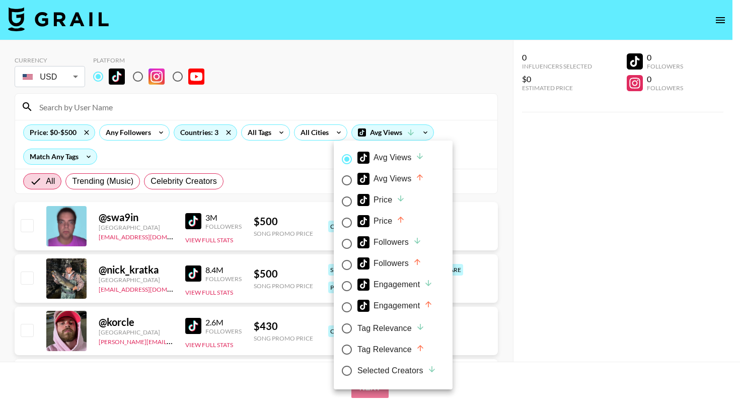
click at [405, 283] on div "Engagement" at bounding box center [394, 284] width 75 height 12
click at [357, 283] on input "Engagement" at bounding box center [346, 285] width 21 height 21
radio input "true"
radio input "false"
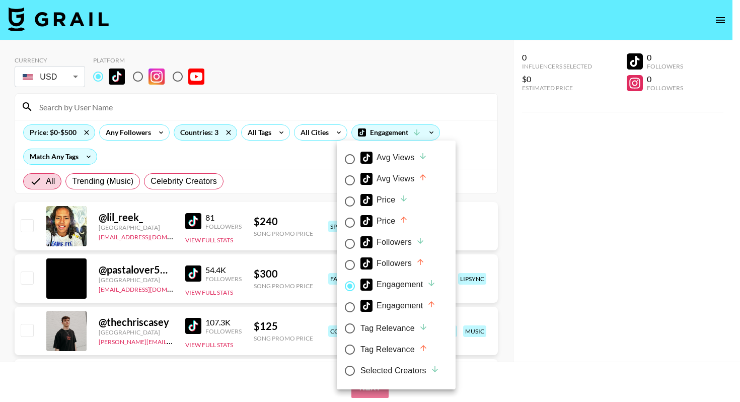
click at [511, 277] on div at bounding box center [370, 201] width 740 height 402
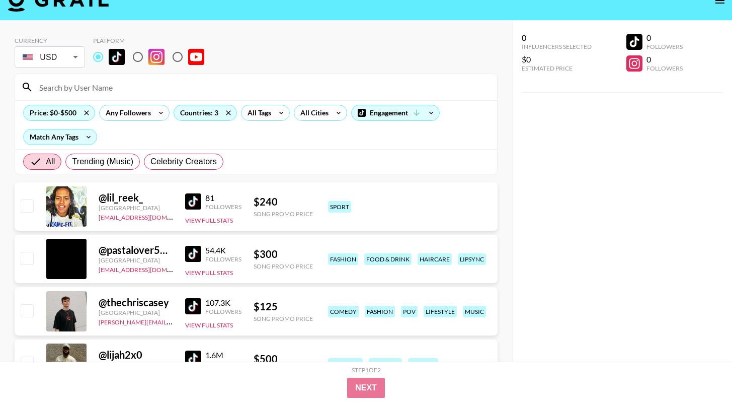
scroll to position [72, 0]
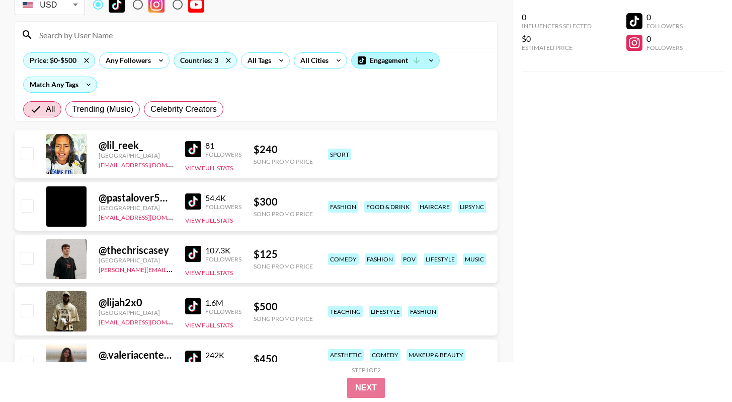
click at [403, 65] on div "Engagement" at bounding box center [396, 60] width 88 height 15
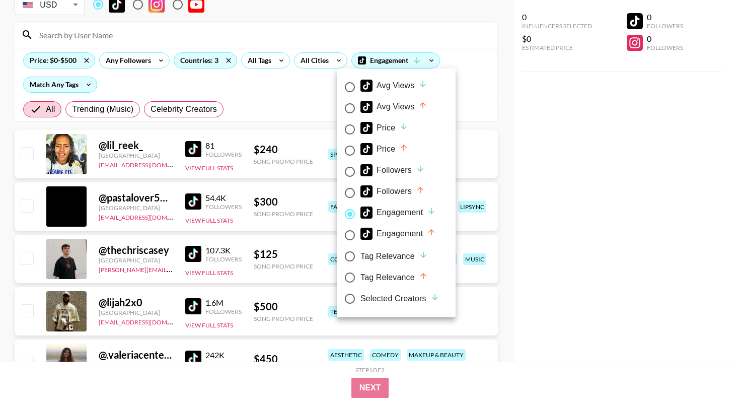
click at [400, 151] on icon at bounding box center [403, 147] width 9 height 9
click at [360, 151] on input "Price" at bounding box center [349, 150] width 21 height 21
radio input "true"
radio input "false"
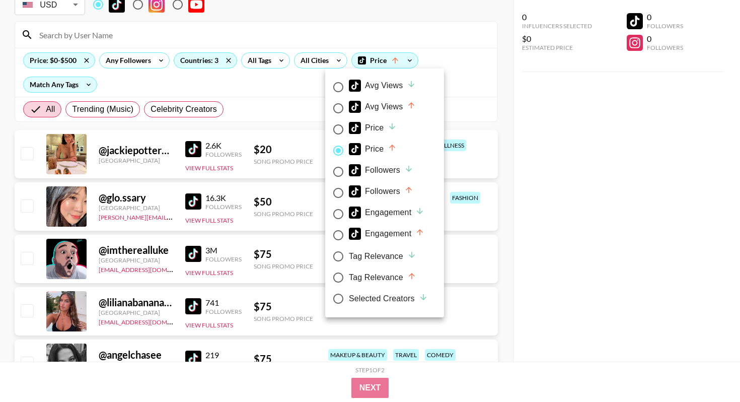
click at [516, 171] on div at bounding box center [370, 201] width 740 height 402
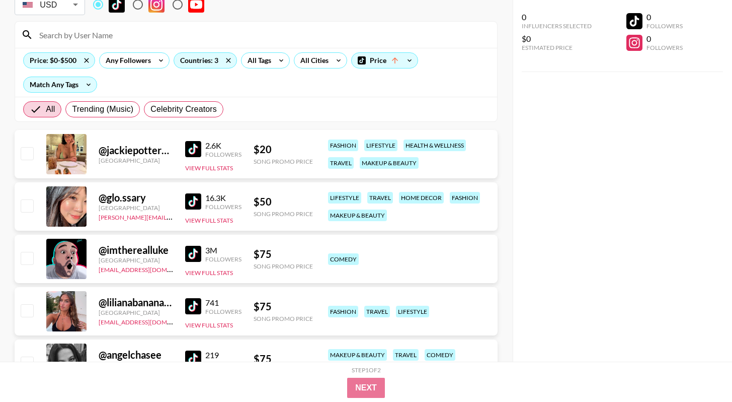
click at [190, 145] on img at bounding box center [193, 149] width 16 height 16
click at [199, 198] on img at bounding box center [193, 201] width 16 height 16
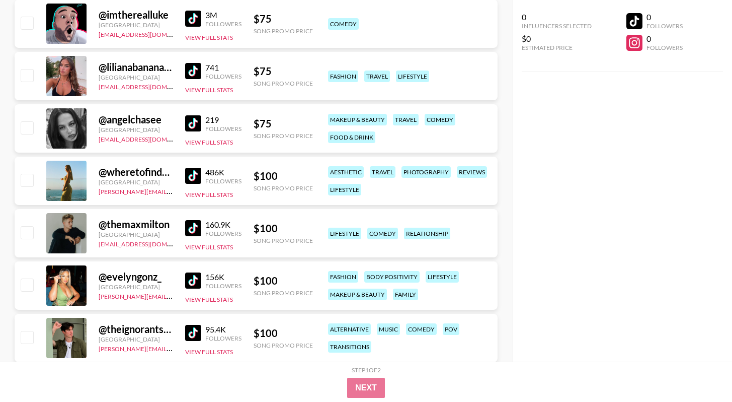
scroll to position [312, 0]
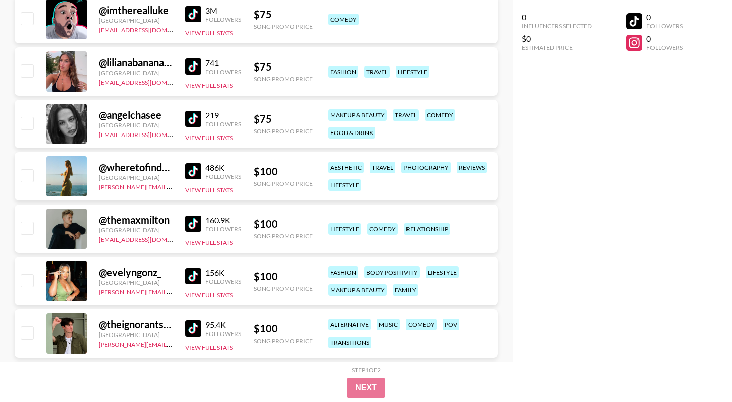
click at [196, 165] on img at bounding box center [193, 171] width 16 height 16
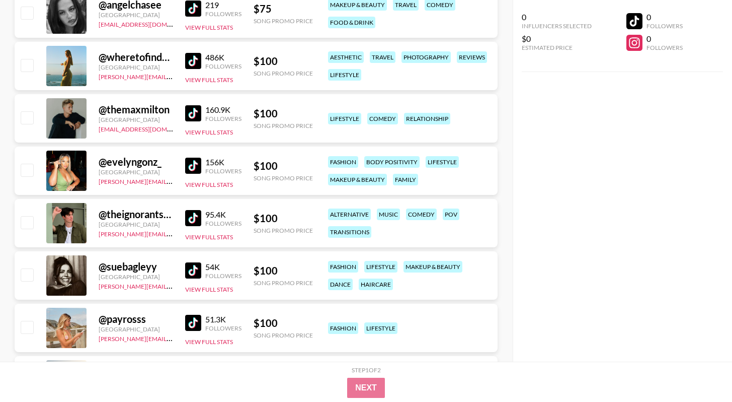
scroll to position [468, 0]
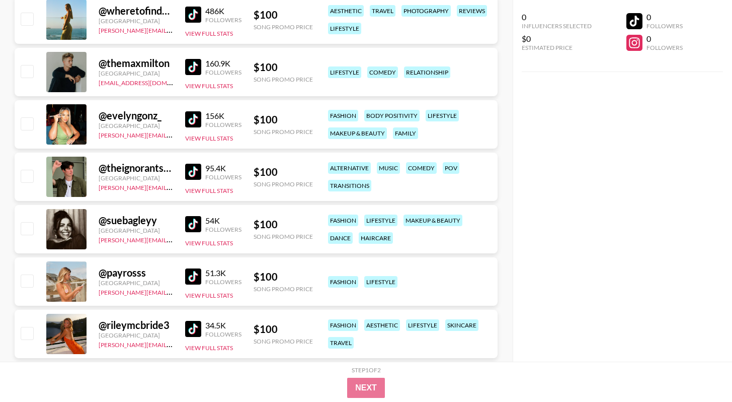
click at [201, 221] on img at bounding box center [193, 224] width 16 height 16
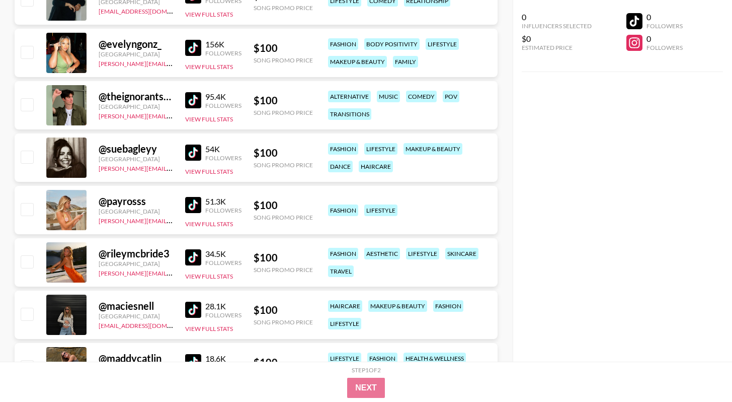
scroll to position [548, 0]
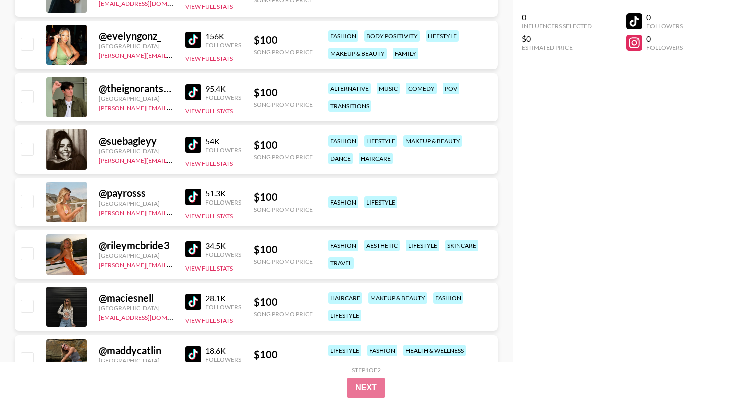
click at [199, 248] on img at bounding box center [193, 249] width 16 height 16
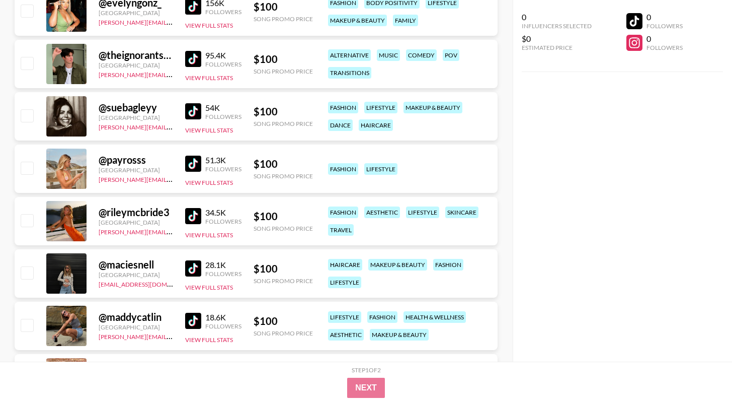
scroll to position [581, 0]
click at [196, 266] on img at bounding box center [193, 268] width 16 height 16
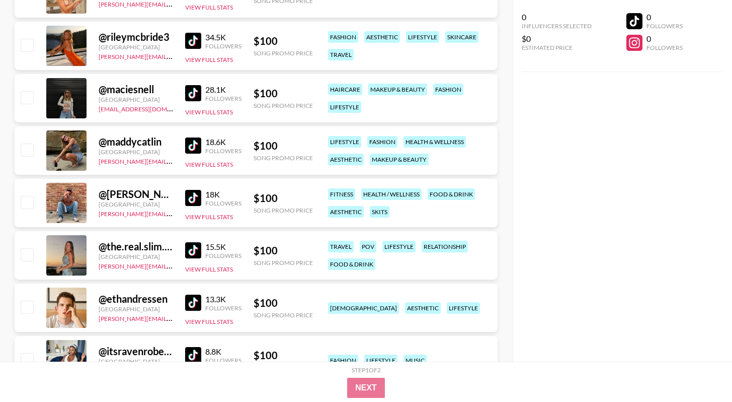
scroll to position [766, 0]
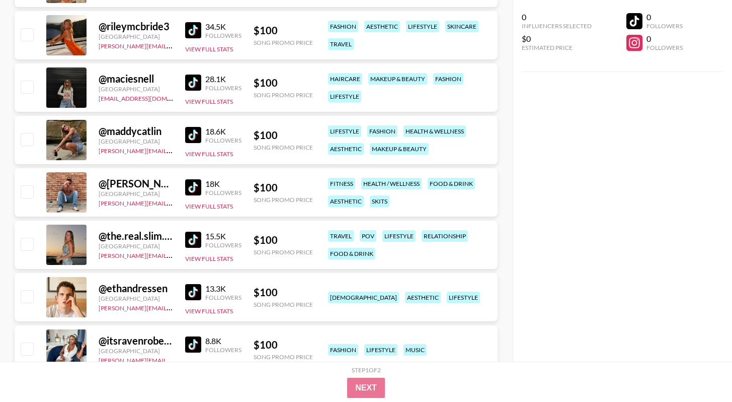
click at [195, 131] on img at bounding box center [193, 135] width 16 height 16
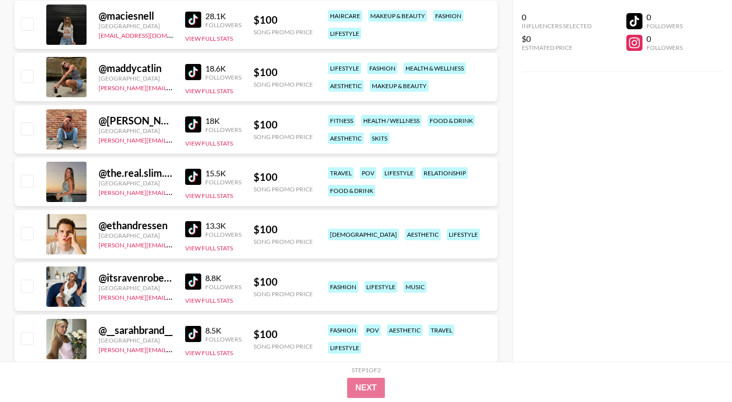
scroll to position [829, 0]
click at [193, 175] on img at bounding box center [193, 177] width 16 height 16
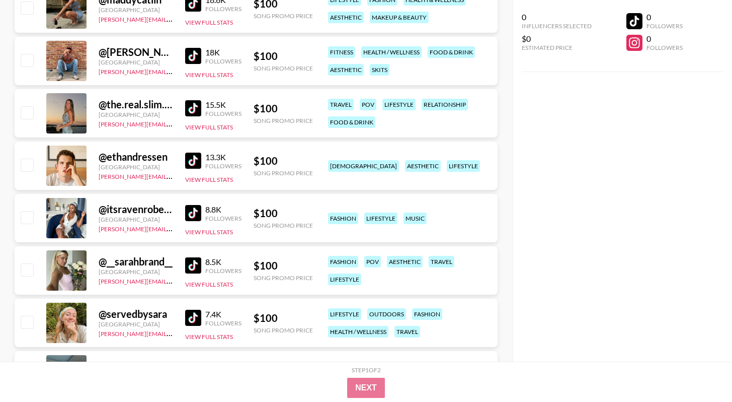
scroll to position [918, 0]
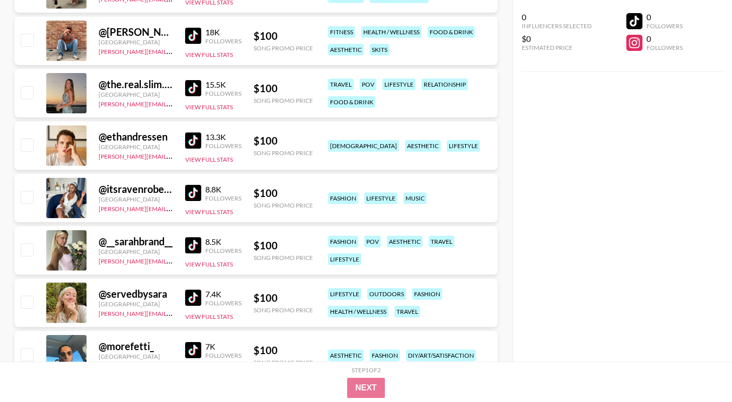
click at [201, 190] on link at bounding box center [195, 193] width 20 height 16
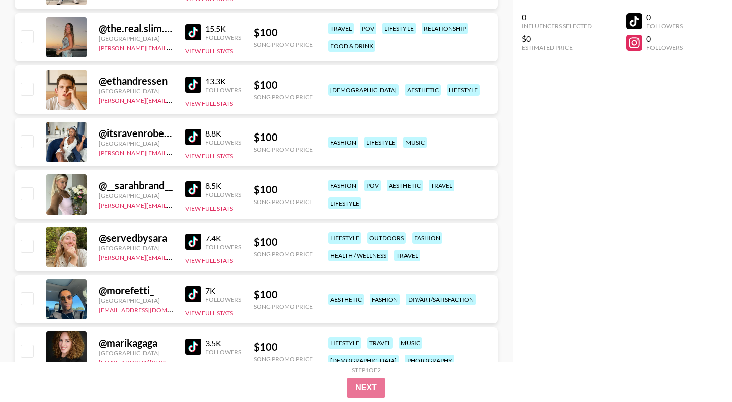
scroll to position [978, 0]
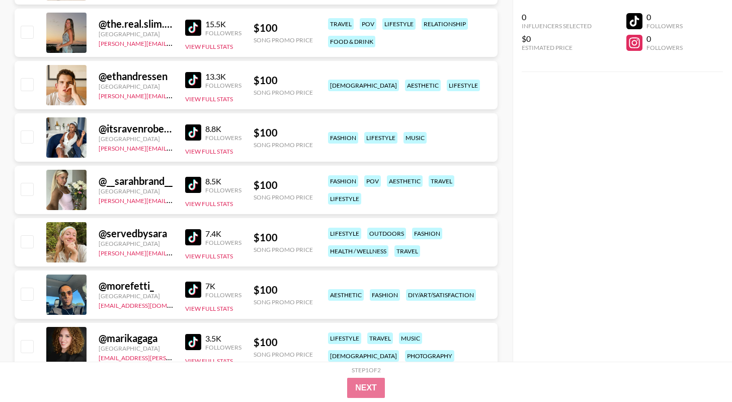
click at [203, 231] on link at bounding box center [195, 237] width 20 height 16
click at [189, 184] on img at bounding box center [193, 185] width 16 height 16
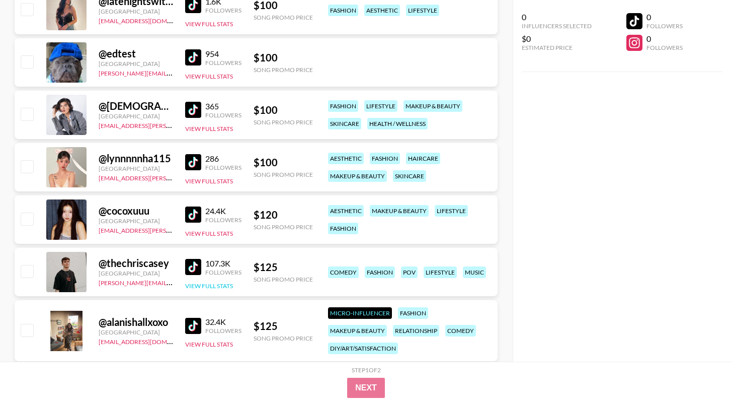
scroll to position [1407, 0]
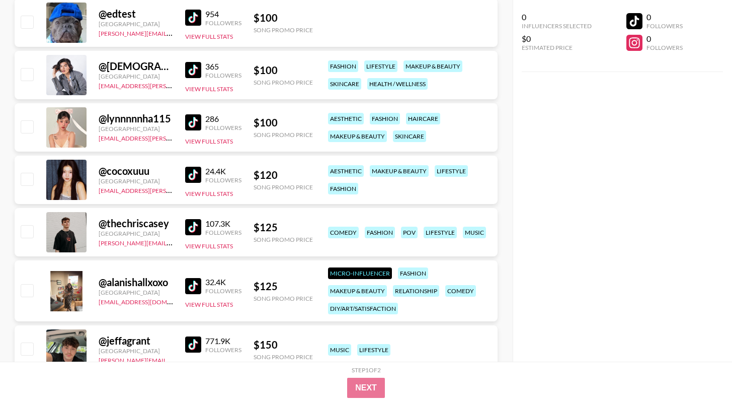
click at [196, 174] on img at bounding box center [193, 175] width 16 height 16
click at [200, 125] on img at bounding box center [193, 122] width 16 height 16
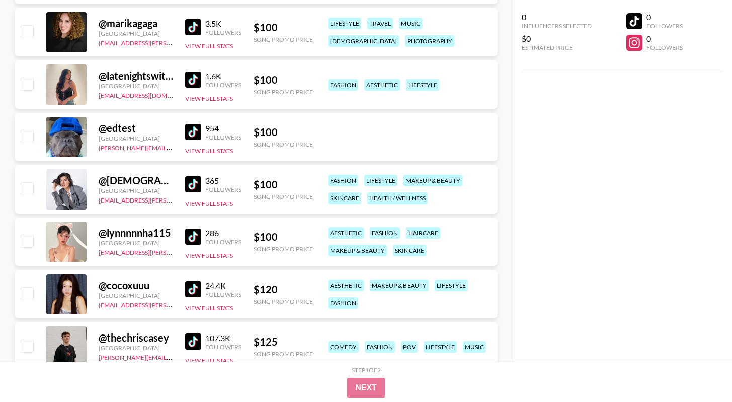
scroll to position [1284, 0]
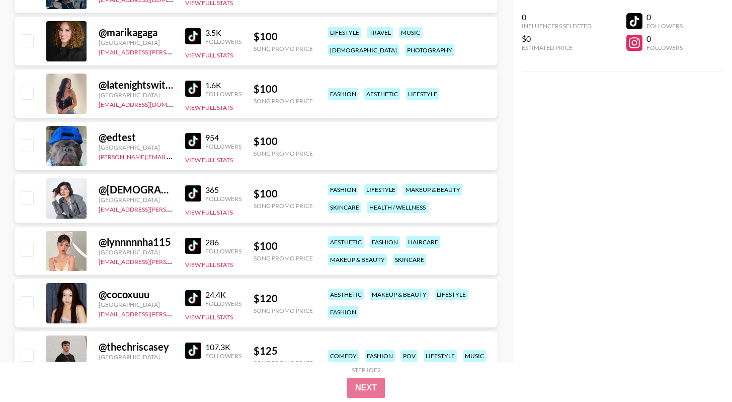
click at [198, 83] on img at bounding box center [193, 89] width 16 height 16
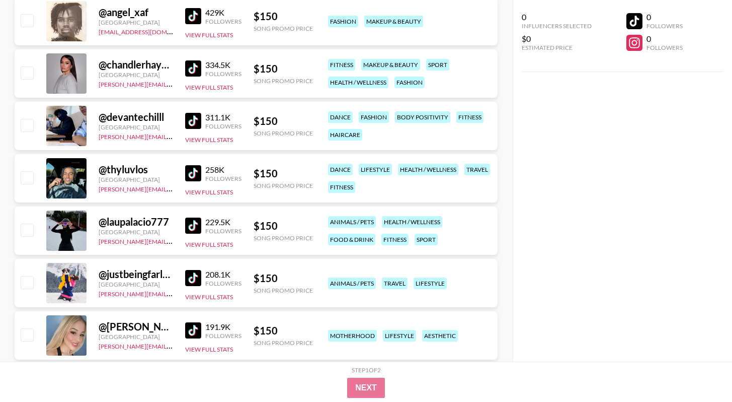
scroll to position [1955, 0]
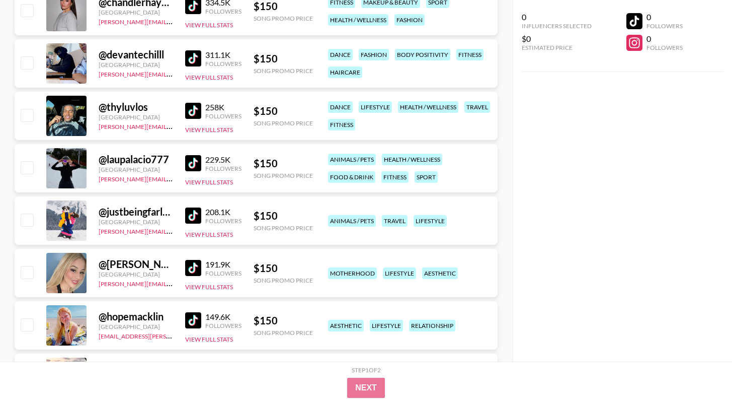
click at [199, 156] on img at bounding box center [193, 163] width 16 height 16
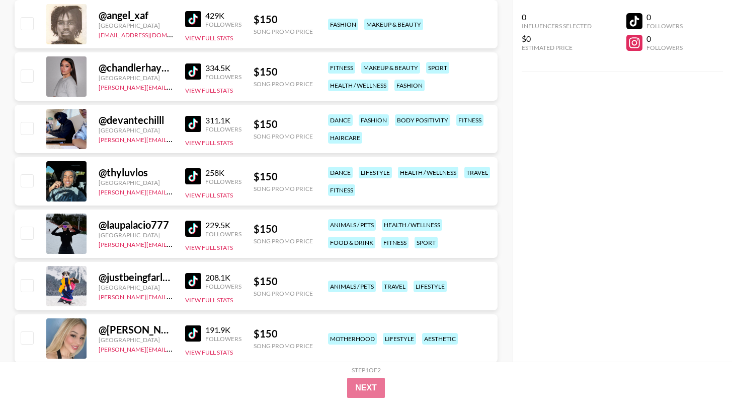
scroll to position [1889, 0]
click at [200, 71] on img at bounding box center [193, 72] width 16 height 16
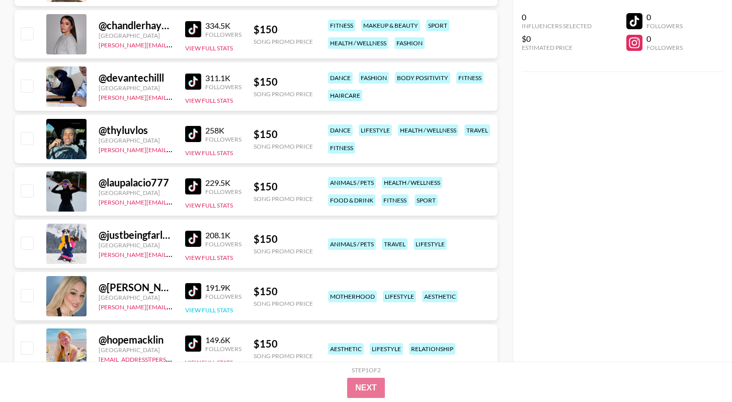
scroll to position [1984, 0]
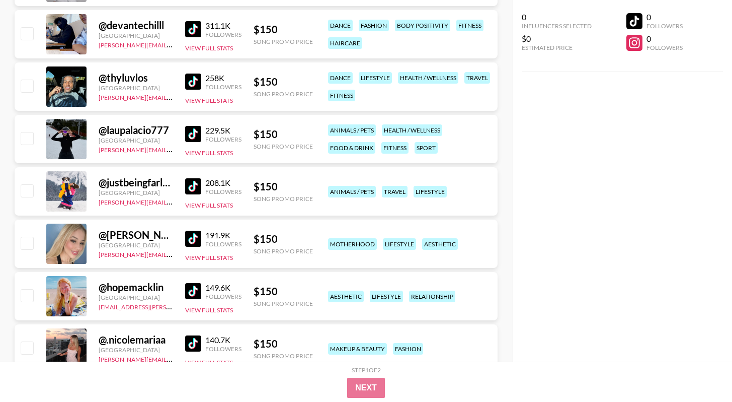
click at [199, 241] on img at bounding box center [193, 238] width 16 height 16
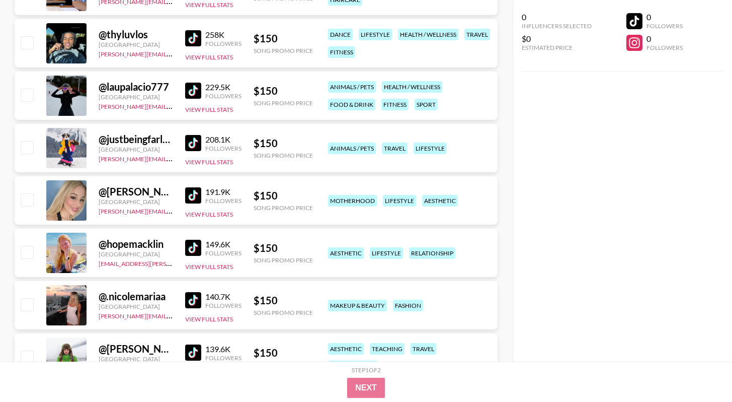
scroll to position [2044, 0]
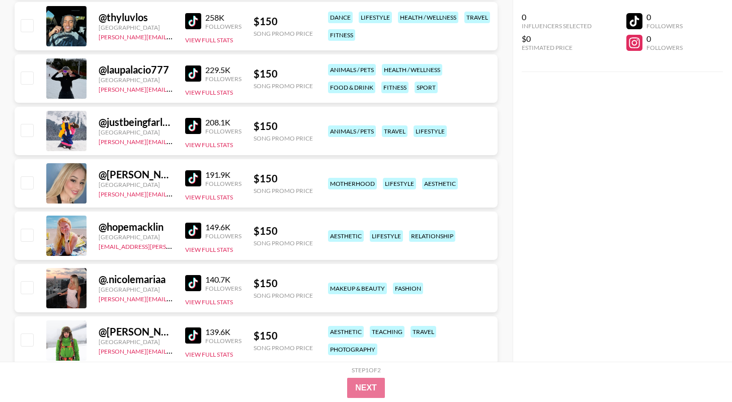
click at [203, 222] on div "149.6K Followers" at bounding box center [213, 231] width 56 height 18
click at [199, 228] on img at bounding box center [193, 230] width 16 height 16
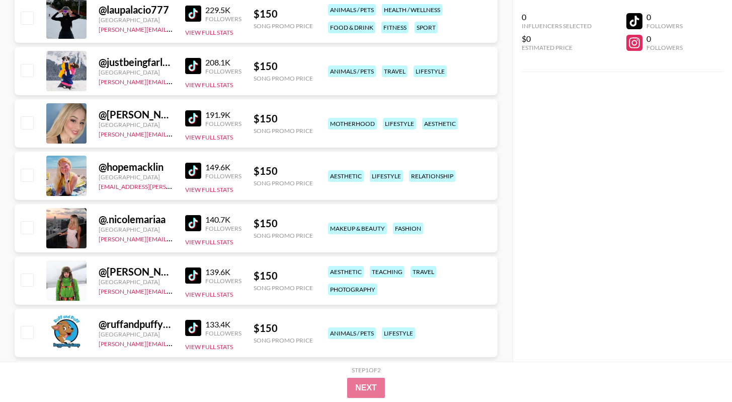
scroll to position [2128, 0]
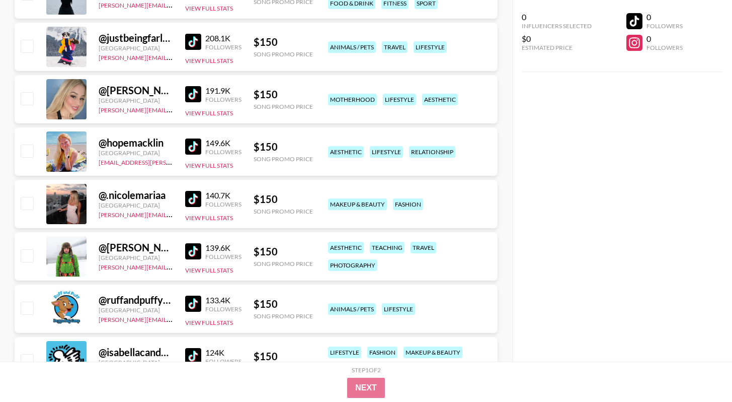
click at [202, 198] on link at bounding box center [195, 199] width 20 height 16
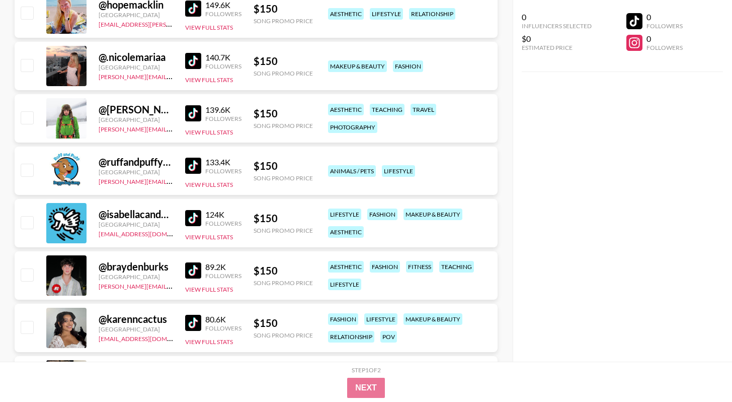
scroll to position [2274, 0]
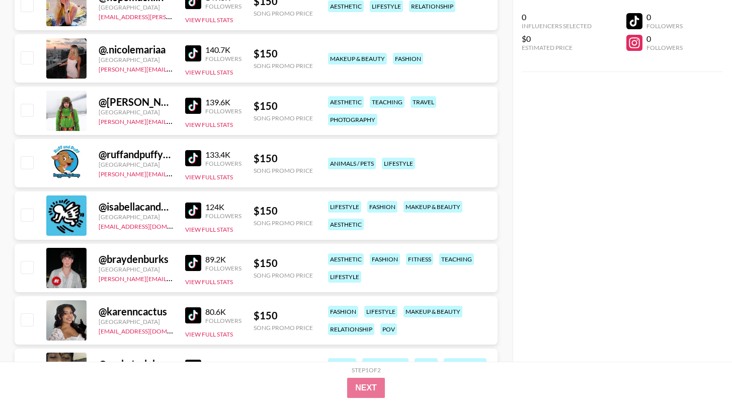
click at [204, 206] on link at bounding box center [195, 210] width 20 height 16
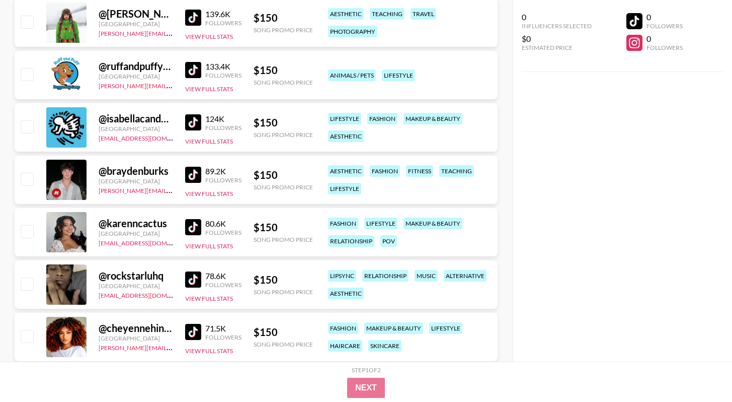
scroll to position [2367, 0]
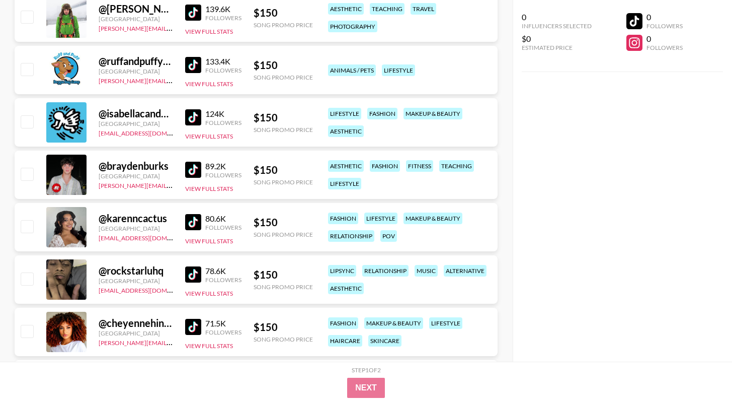
click at [198, 224] on img at bounding box center [193, 222] width 16 height 16
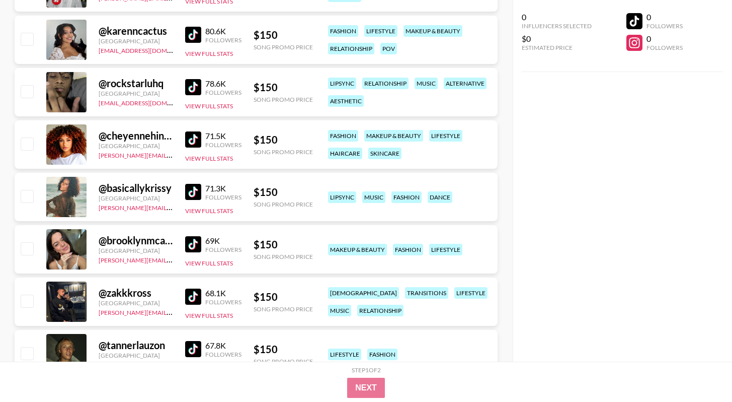
scroll to position [2563, 0]
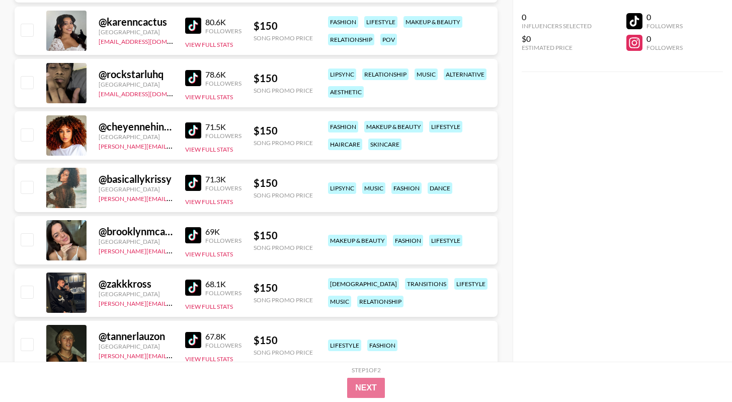
click at [196, 233] on img at bounding box center [193, 235] width 16 height 16
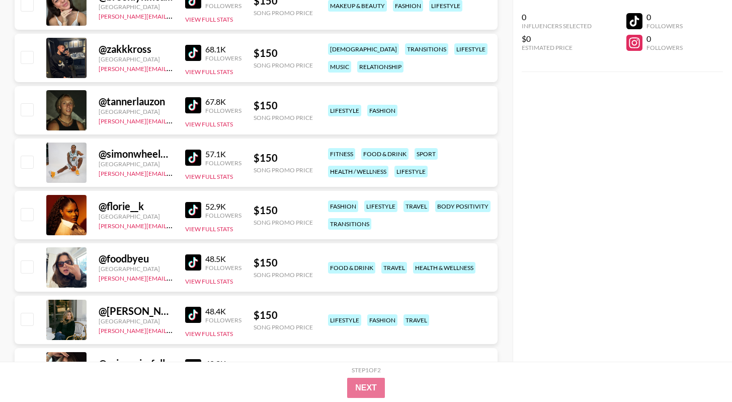
scroll to position [2799, 0]
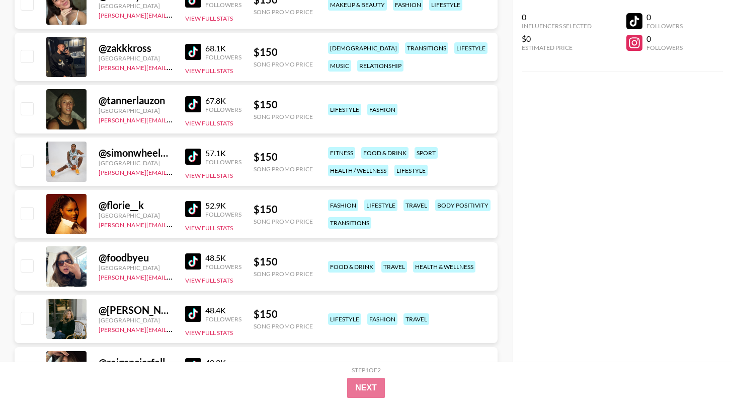
click at [199, 254] on img at bounding box center [193, 261] width 16 height 16
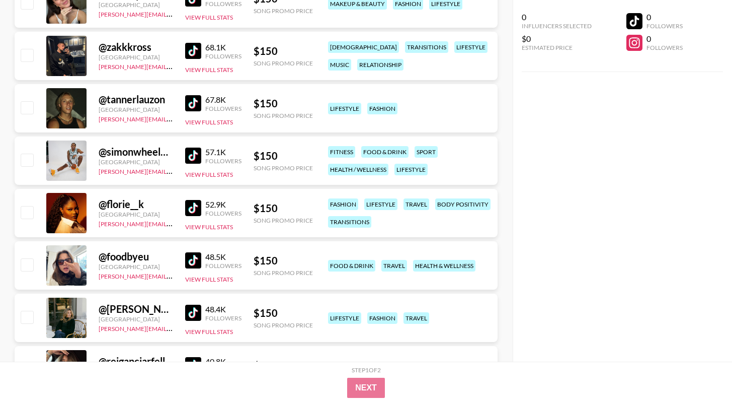
scroll to position [2884, 0]
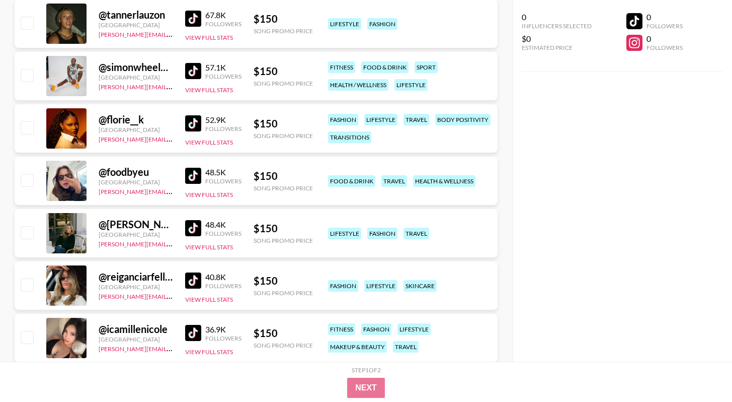
click at [203, 325] on link at bounding box center [195, 333] width 20 height 16
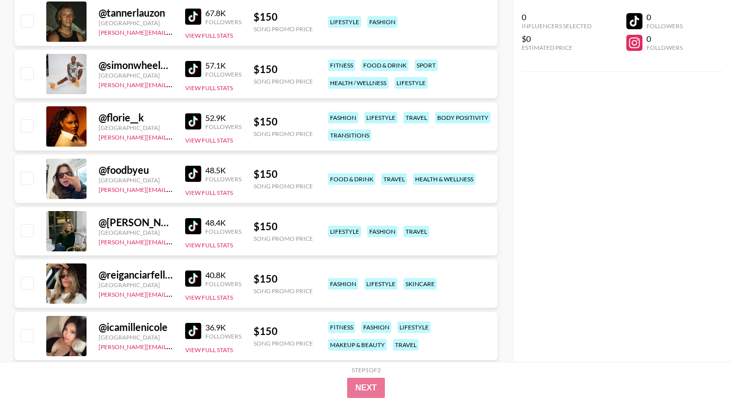
scroll to position [2886, 0]
click at [199, 224] on img at bounding box center [193, 226] width 16 height 16
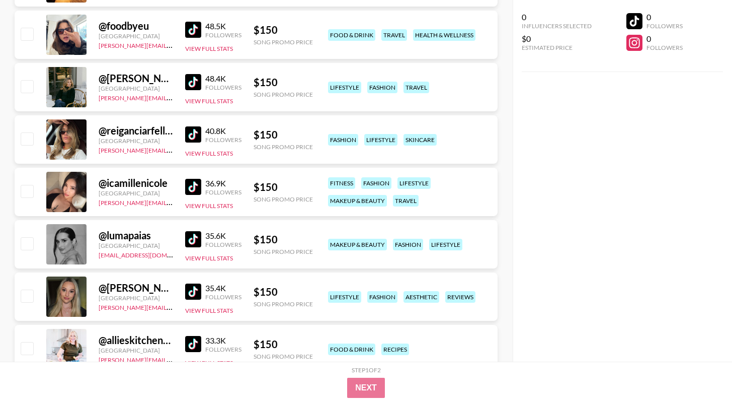
scroll to position [3108, 0]
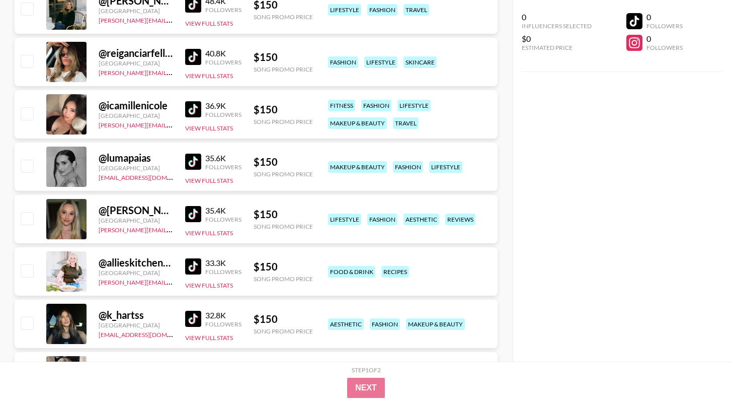
click at [196, 205] on div "35.4K Followers" at bounding box center [213, 214] width 56 height 18
click at [195, 208] on img at bounding box center [193, 214] width 16 height 16
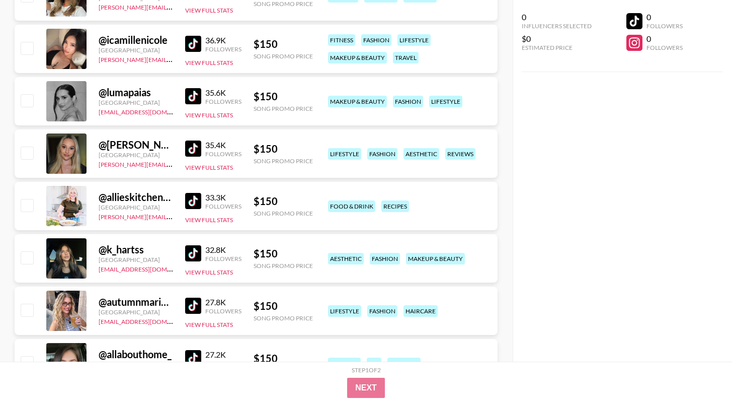
scroll to position [3195, 0]
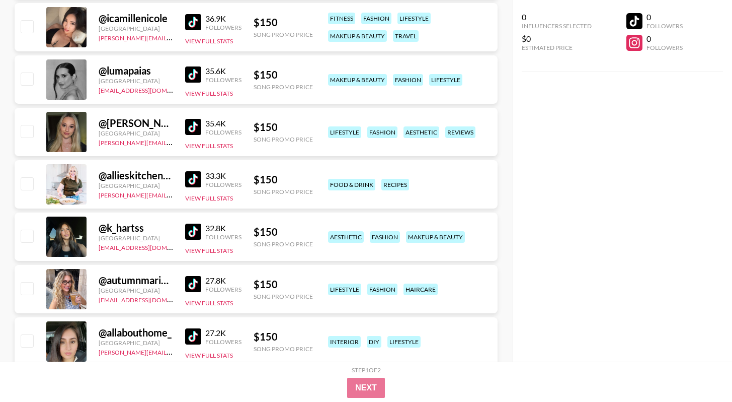
click at [192, 231] on img at bounding box center [193, 231] width 16 height 16
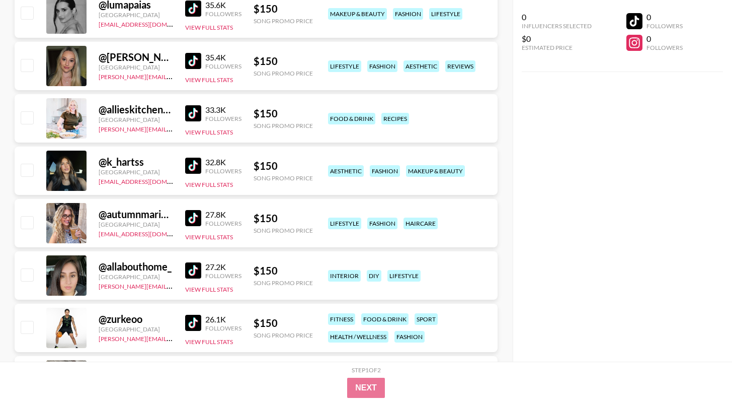
scroll to position [3261, 0]
click at [184, 217] on div "@ autumnmarieraphael [GEOGRAPHIC_DATA] [EMAIL_ADDRESS][DOMAIN_NAME] 27.8K Follo…" at bounding box center [256, 223] width 483 height 48
click at [188, 215] on img at bounding box center [193, 218] width 16 height 16
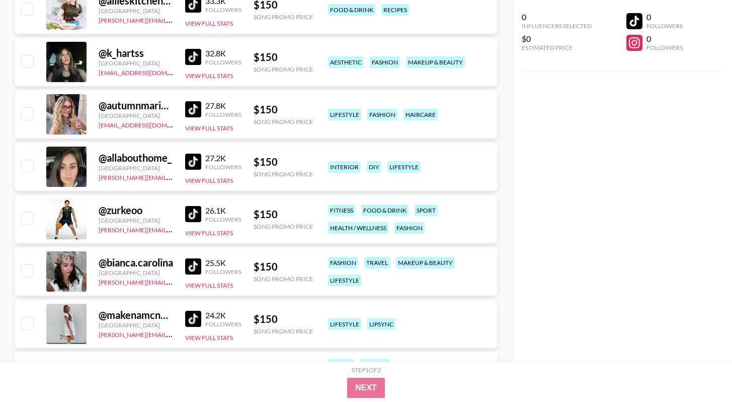
scroll to position [3378, 0]
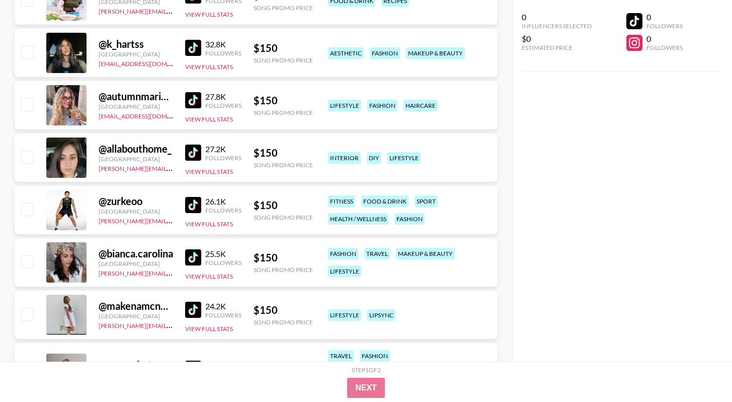
click at [198, 257] on img at bounding box center [193, 257] width 16 height 16
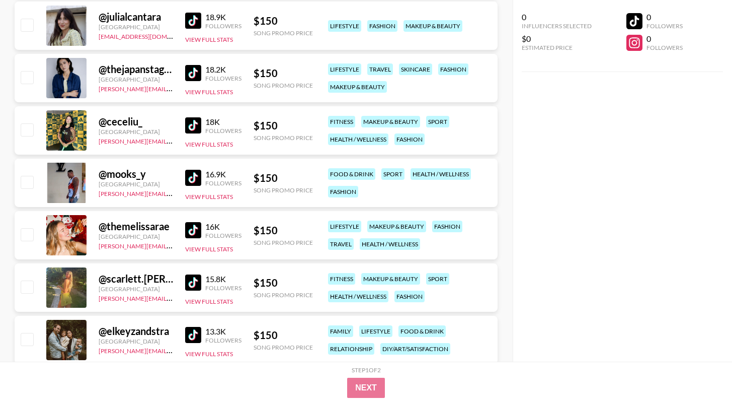
scroll to position [3809, 0]
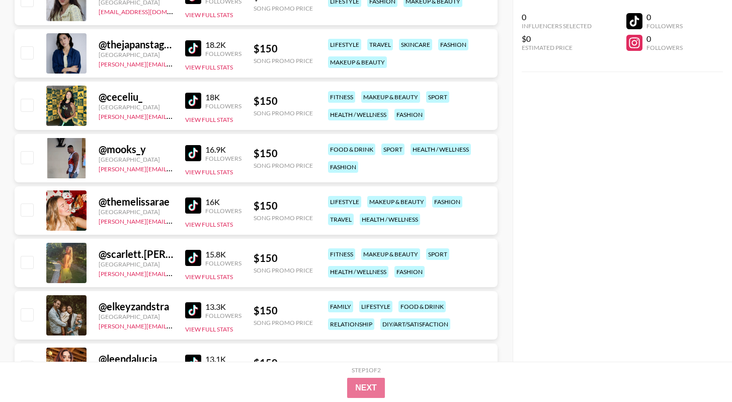
click at [185, 259] on div "@ scarlett.[PERSON_NAME] [GEOGRAPHIC_DATA] [PERSON_NAME][EMAIL_ADDRESS][DOMAIN_…" at bounding box center [256, 263] width 483 height 48
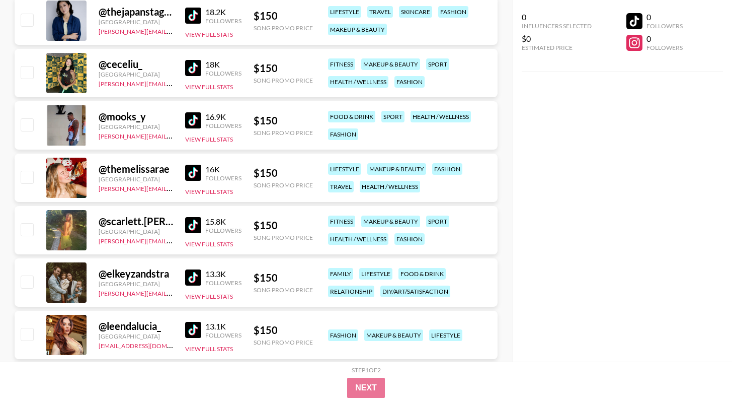
scroll to position [3974, 0]
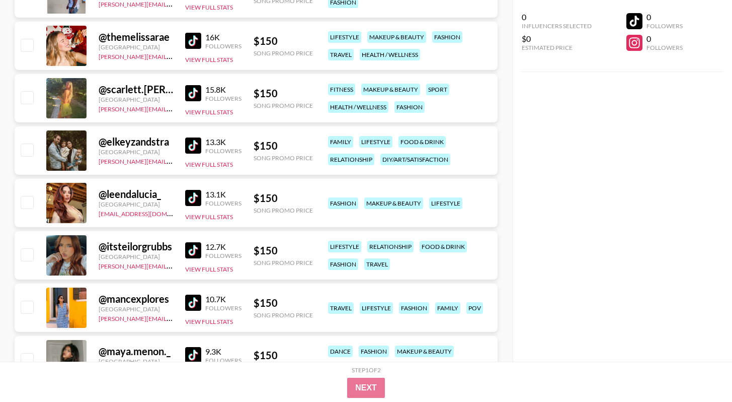
click at [196, 95] on img at bounding box center [193, 93] width 16 height 16
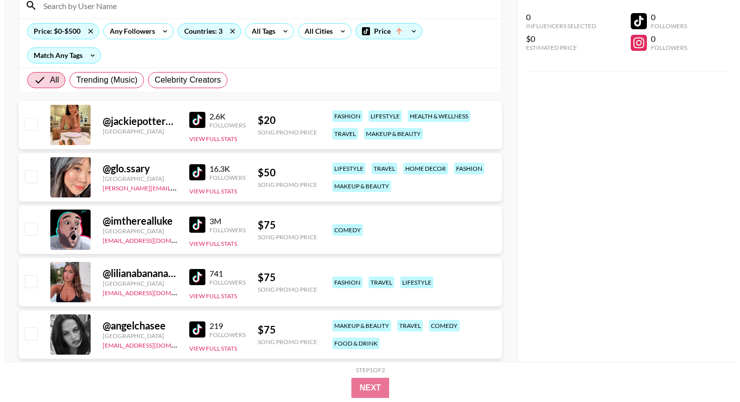
scroll to position [0, 0]
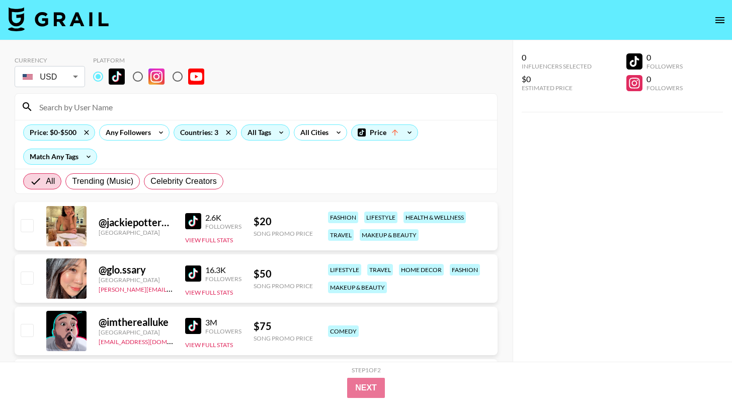
click at [272, 135] on div "All Tags" at bounding box center [258, 132] width 32 height 15
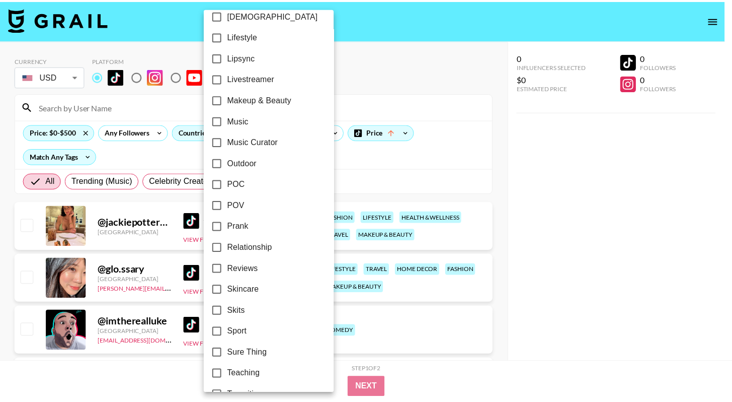
scroll to position [510, 0]
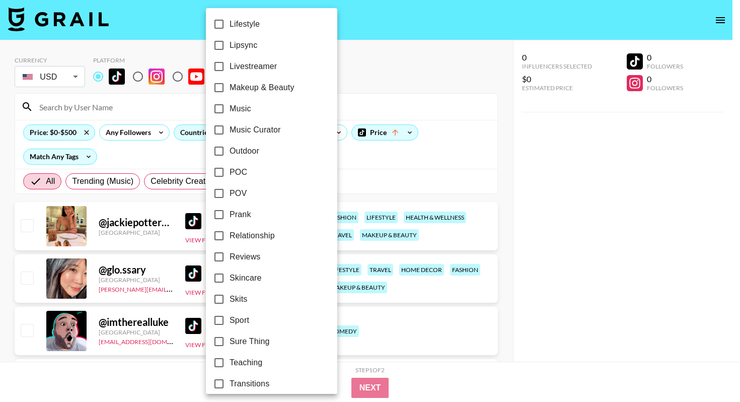
click at [230, 41] on span "Lipsync" at bounding box center [243, 45] width 28 height 12
click at [229, 41] on input "Lipsync" at bounding box center [218, 45] width 21 height 21
checkbox input "true"
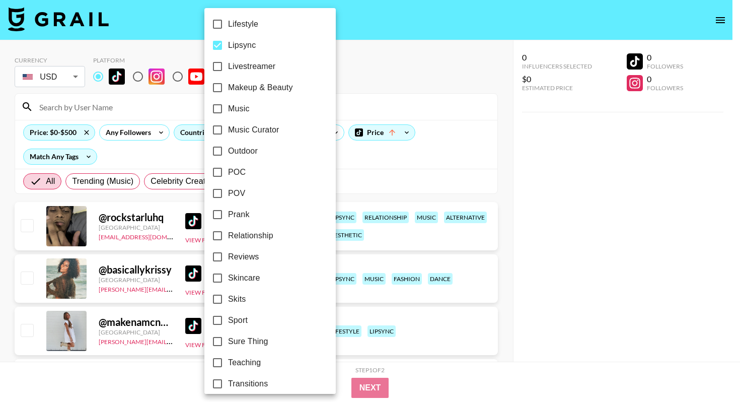
click at [360, 156] on div at bounding box center [370, 201] width 740 height 402
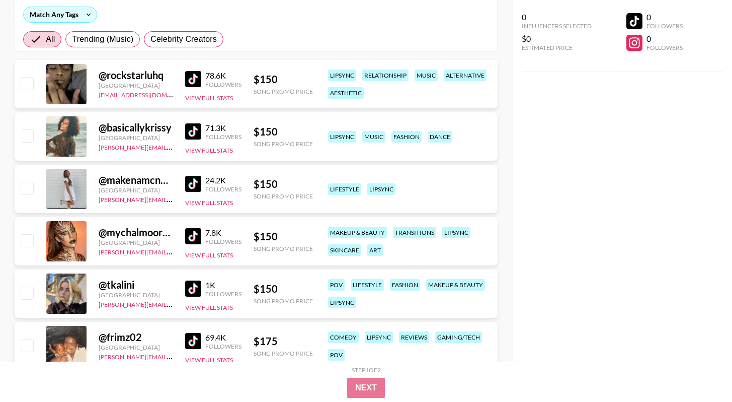
scroll to position [147, 0]
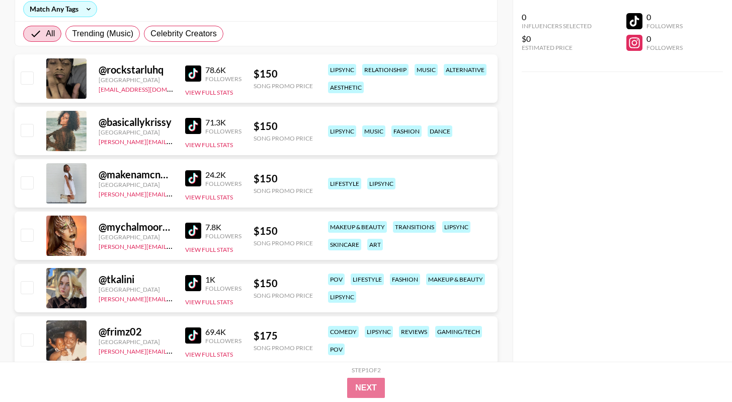
click at [191, 180] on img at bounding box center [193, 178] width 16 height 16
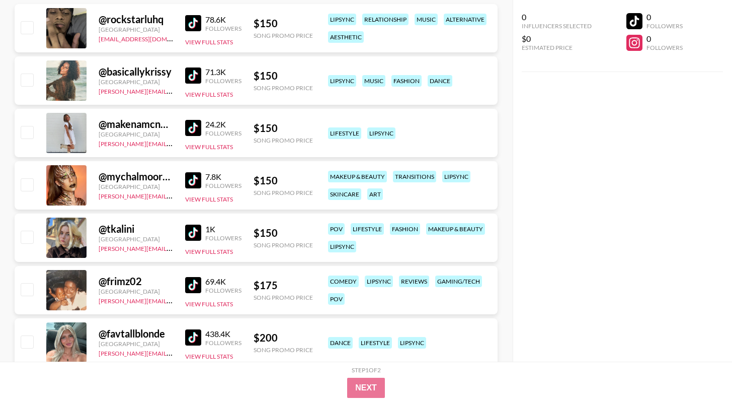
scroll to position [208, 0]
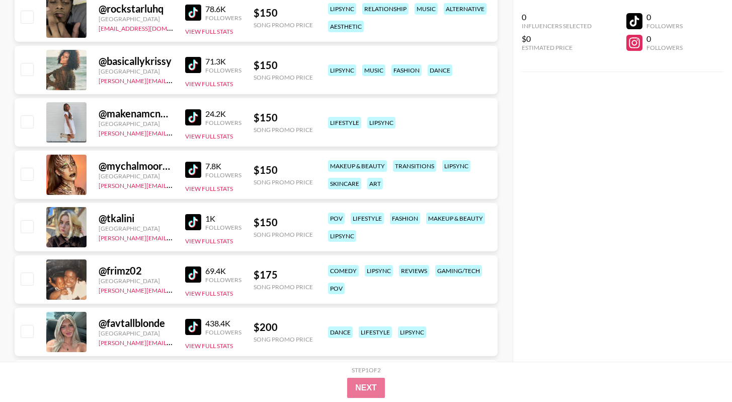
click at [198, 214] on img at bounding box center [193, 222] width 16 height 16
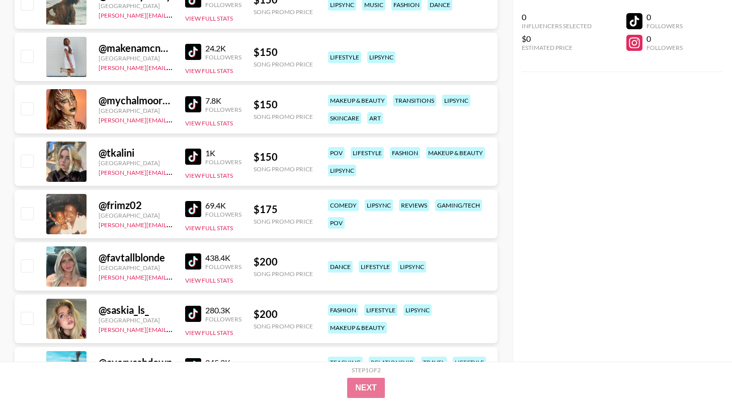
scroll to position [274, 0]
click at [191, 253] on img at bounding box center [193, 261] width 16 height 16
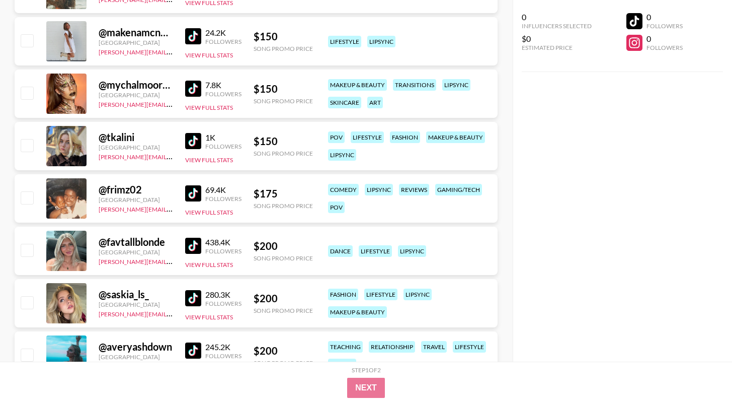
scroll to position [303, 0]
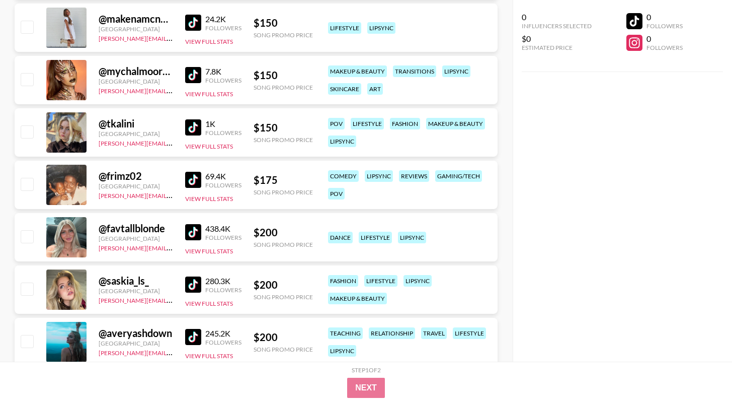
click at [202, 280] on link at bounding box center [195, 284] width 20 height 16
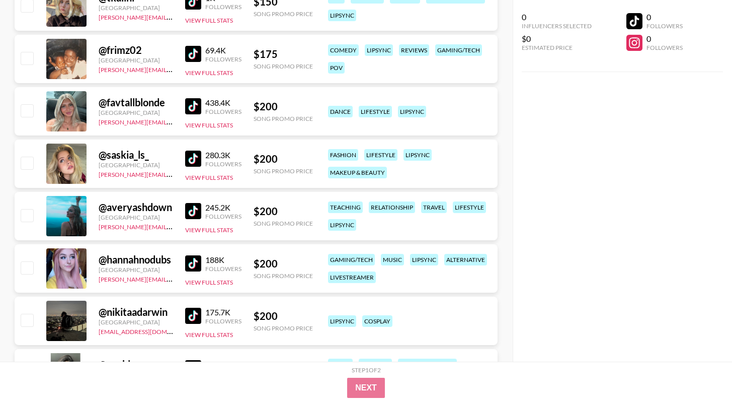
scroll to position [429, 0]
click at [196, 207] on img at bounding box center [193, 210] width 16 height 16
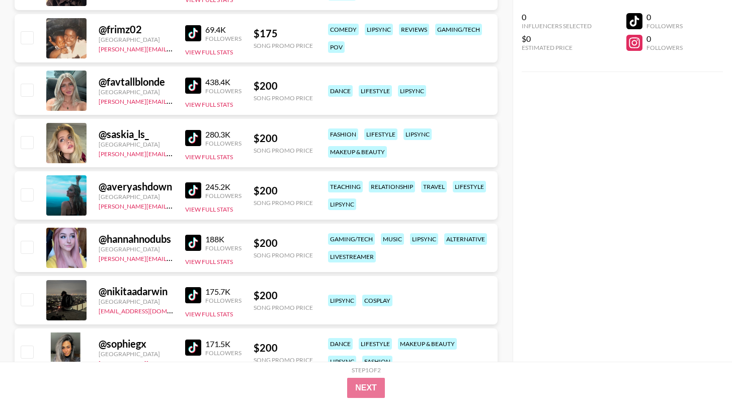
scroll to position [495, 0]
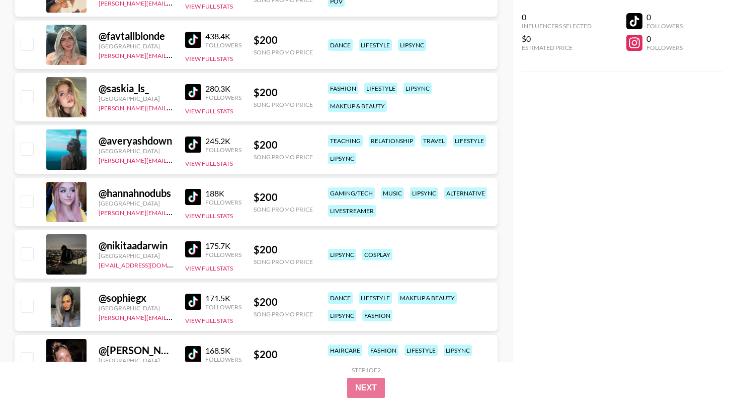
click at [190, 195] on img at bounding box center [193, 197] width 16 height 16
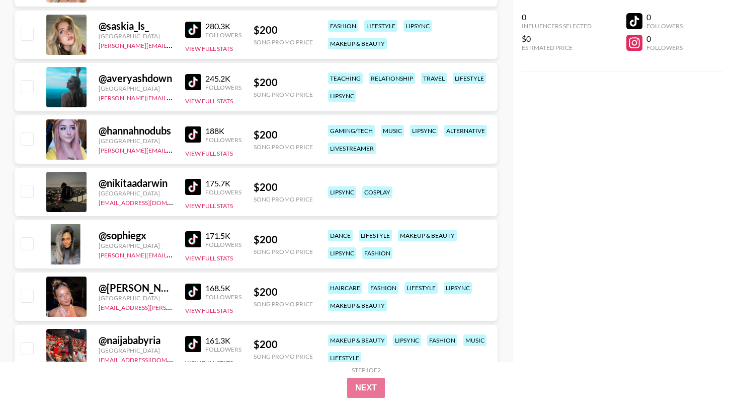
scroll to position [558, 0]
click at [197, 178] on img at bounding box center [193, 186] width 16 height 16
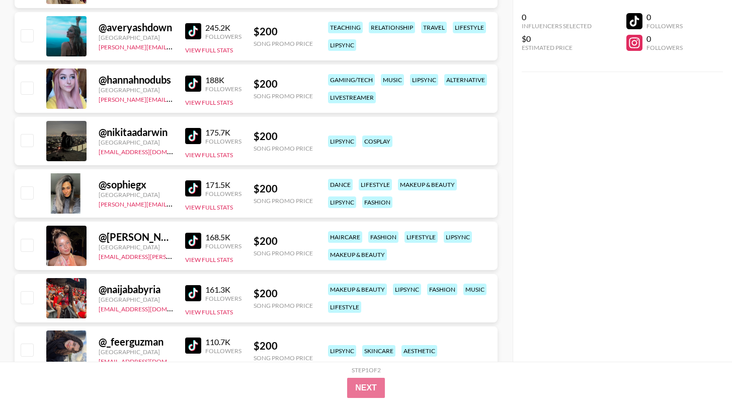
scroll to position [619, 0]
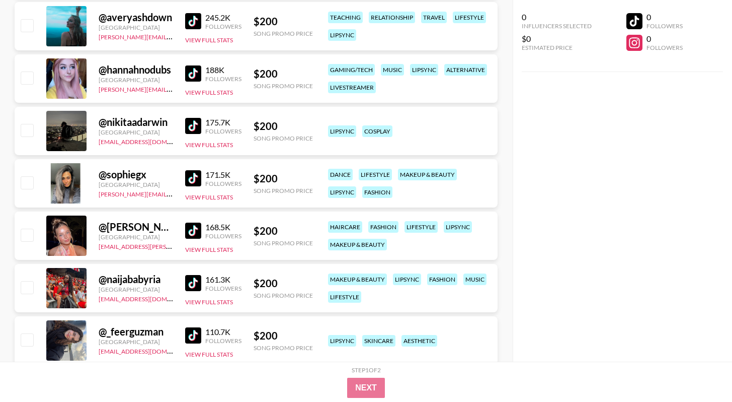
click at [201, 232] on link at bounding box center [195, 230] width 20 height 16
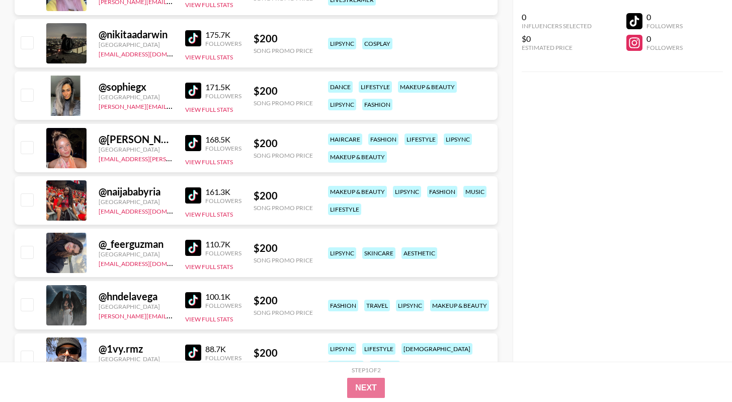
scroll to position [760, 0]
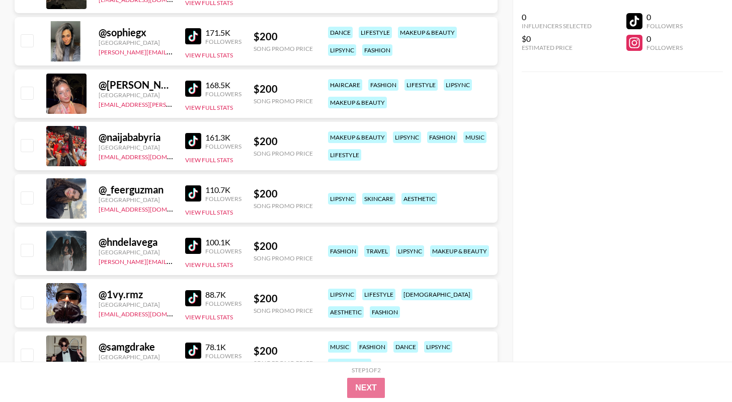
click at [202, 193] on link at bounding box center [195, 193] width 20 height 16
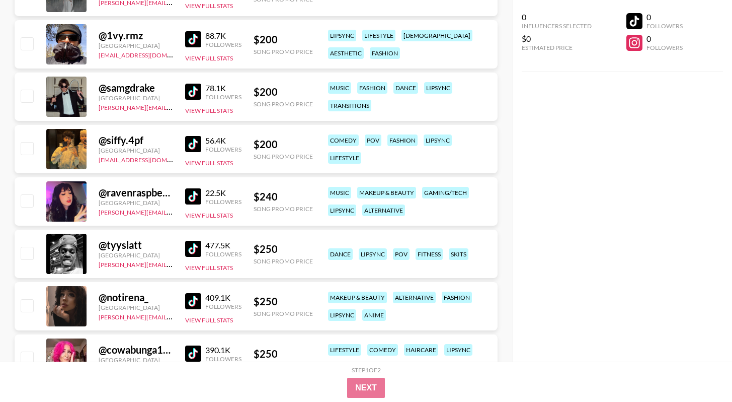
scroll to position [1020, 0]
click at [200, 192] on img at bounding box center [193, 196] width 16 height 16
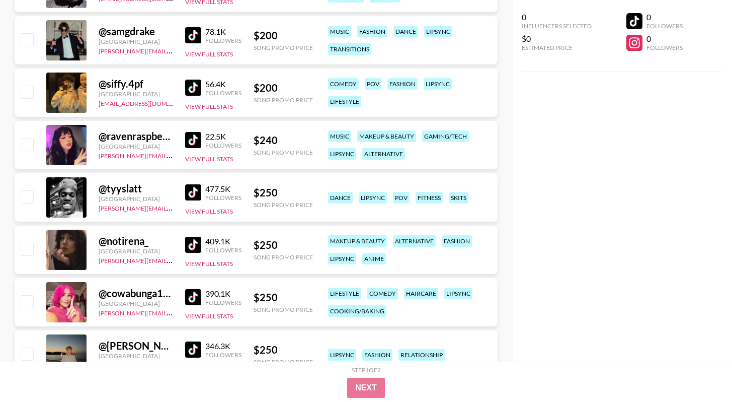
scroll to position [1196, 0]
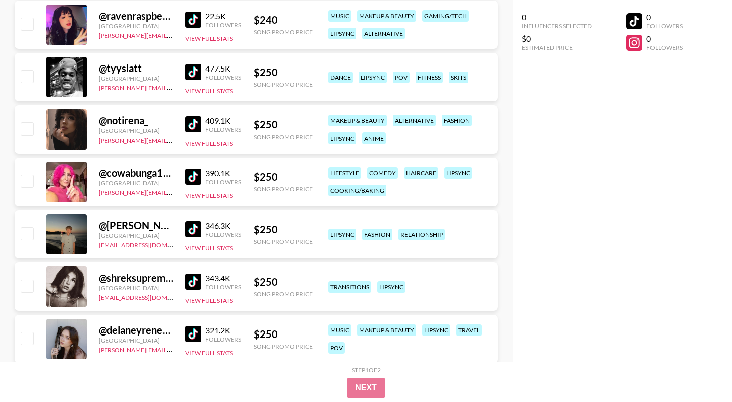
click at [197, 124] on img at bounding box center [193, 124] width 16 height 16
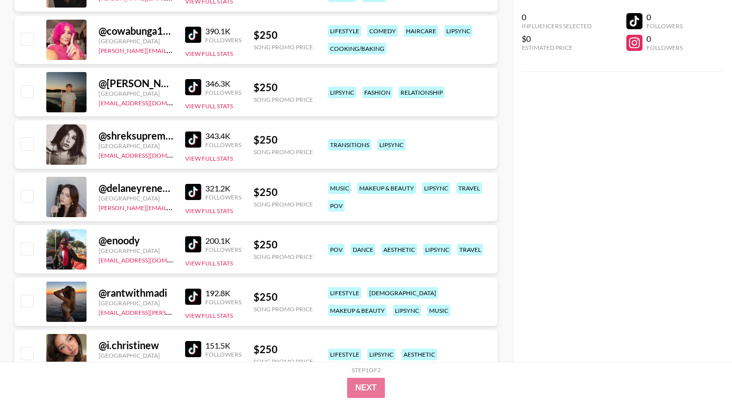
scroll to position [1342, 0]
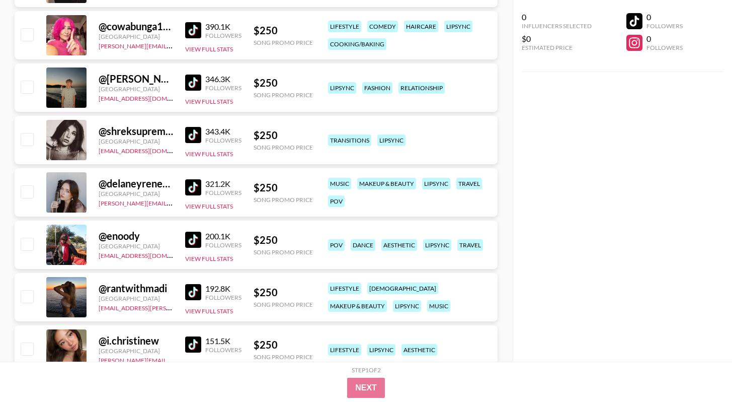
click at [193, 24] on img at bounding box center [193, 30] width 16 height 16
click at [193, 132] on img at bounding box center [193, 135] width 16 height 16
click at [192, 289] on img at bounding box center [193, 292] width 16 height 16
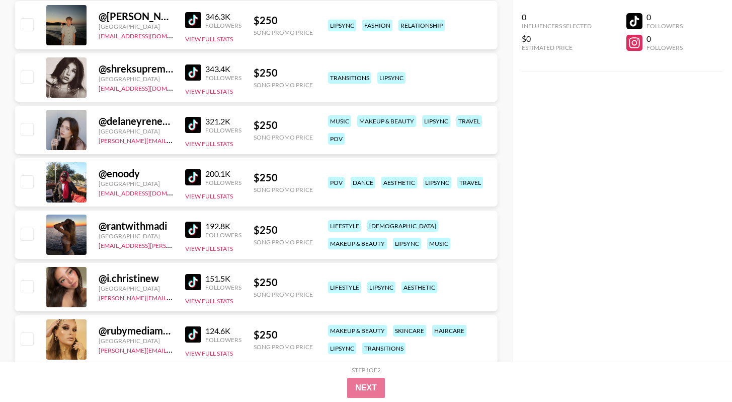
scroll to position [1409, 0]
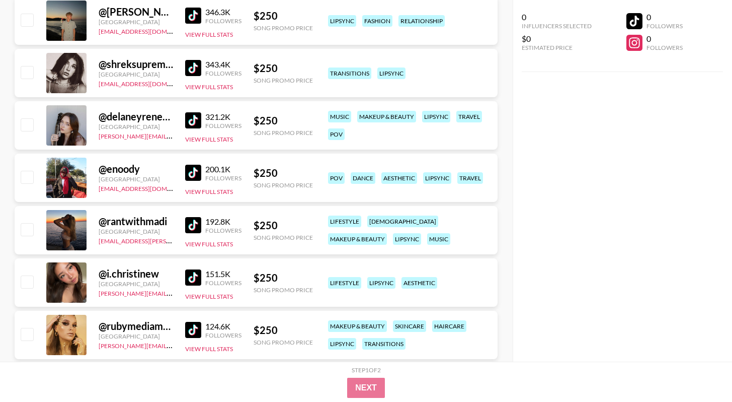
click at [187, 269] on img at bounding box center [193, 277] width 16 height 16
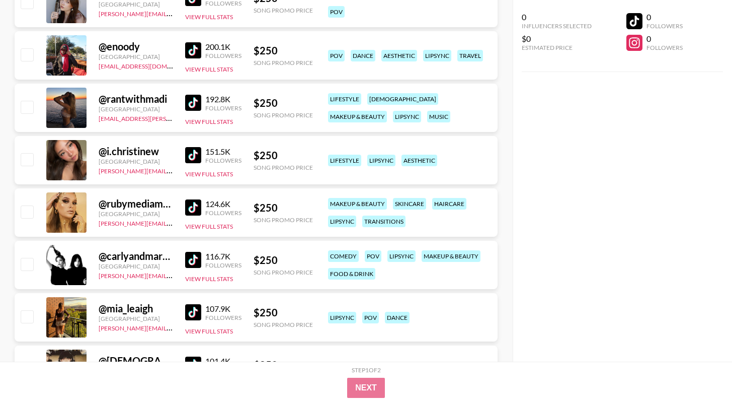
scroll to position [1578, 0]
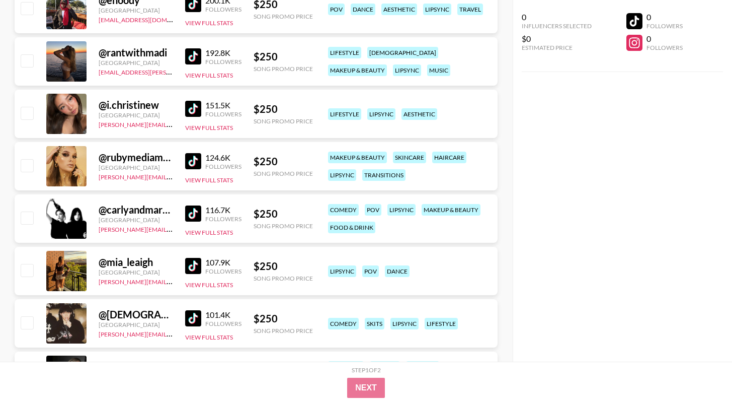
click at [191, 213] on img at bounding box center [193, 213] width 16 height 16
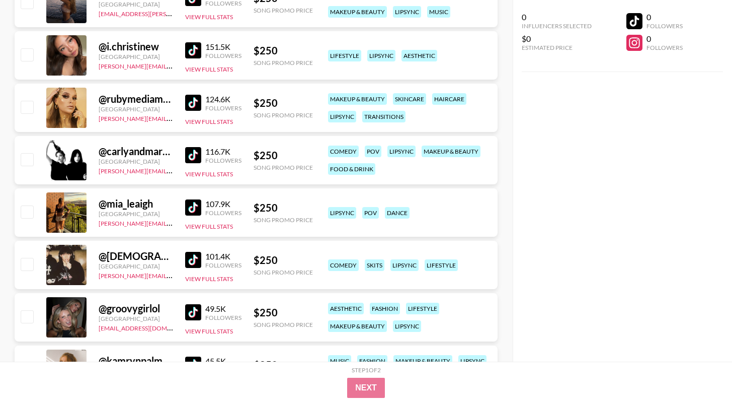
scroll to position [1637, 0]
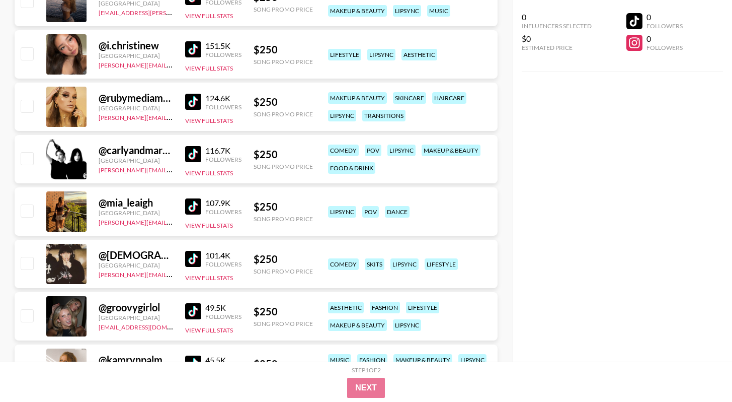
click at [199, 204] on img at bounding box center [193, 206] width 16 height 16
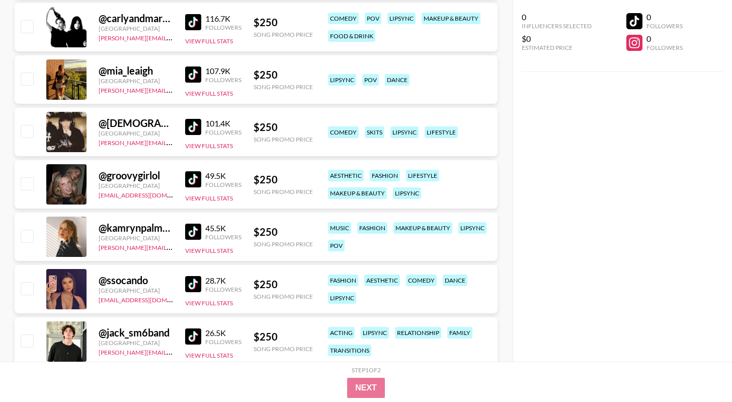
scroll to position [1801, 0]
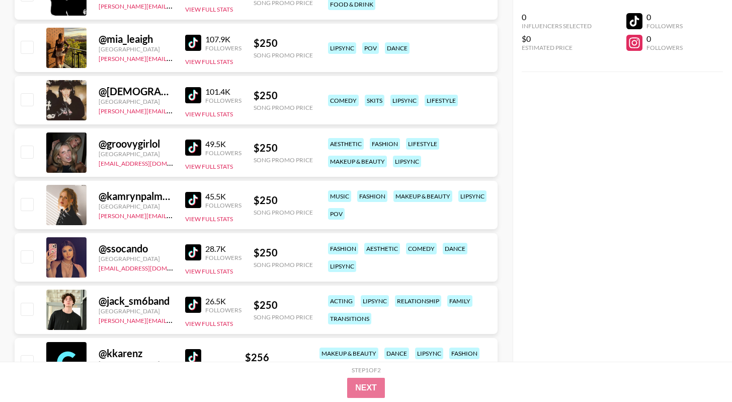
click at [195, 143] on img at bounding box center [193, 147] width 16 height 16
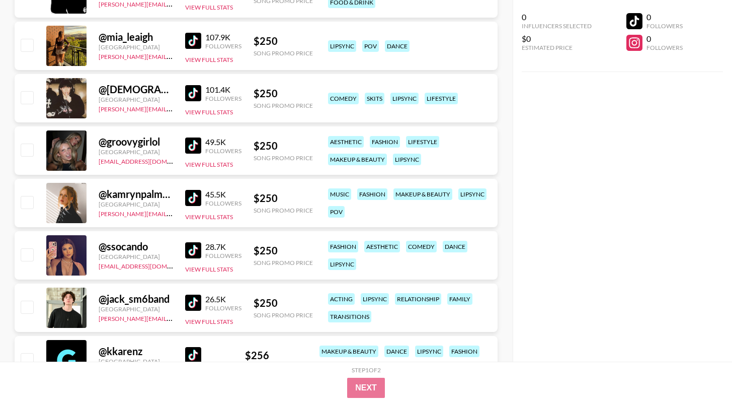
scroll to position [1803, 0]
click at [189, 194] on img at bounding box center [193, 198] width 16 height 16
click at [198, 256] on img at bounding box center [193, 250] width 16 height 16
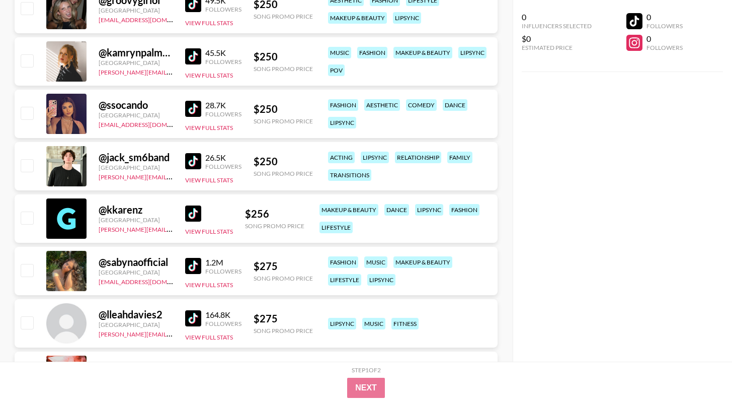
scroll to position [1972, 0]
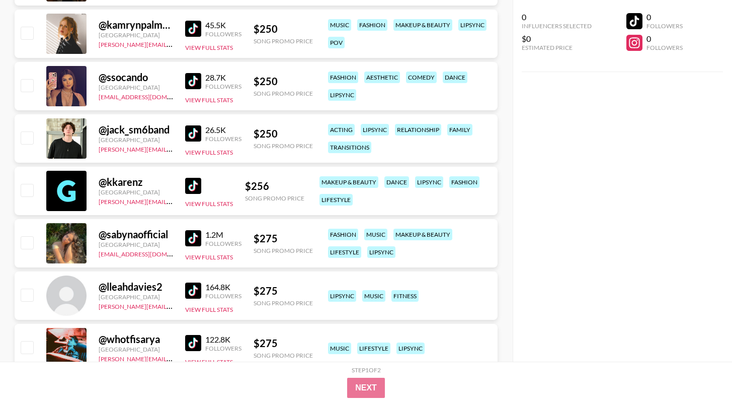
click at [200, 235] on img at bounding box center [193, 238] width 16 height 16
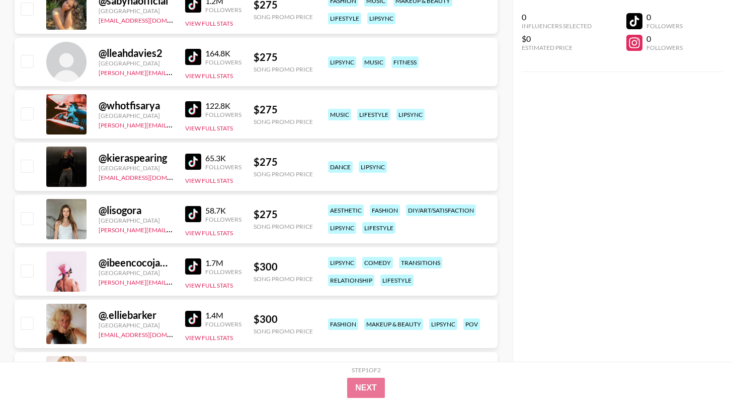
scroll to position [2222, 0]
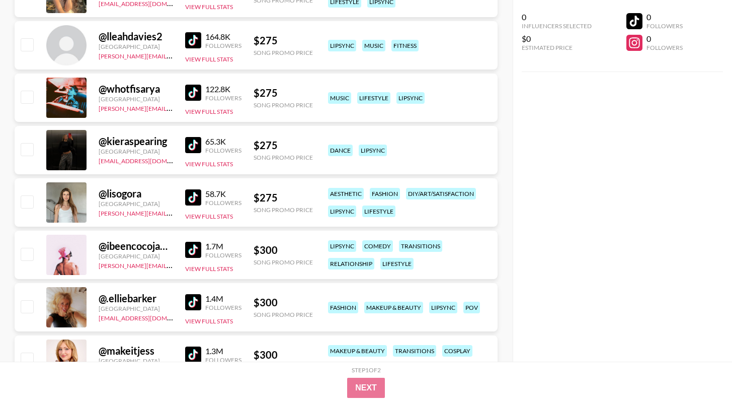
click at [200, 301] on img at bounding box center [193, 302] width 16 height 16
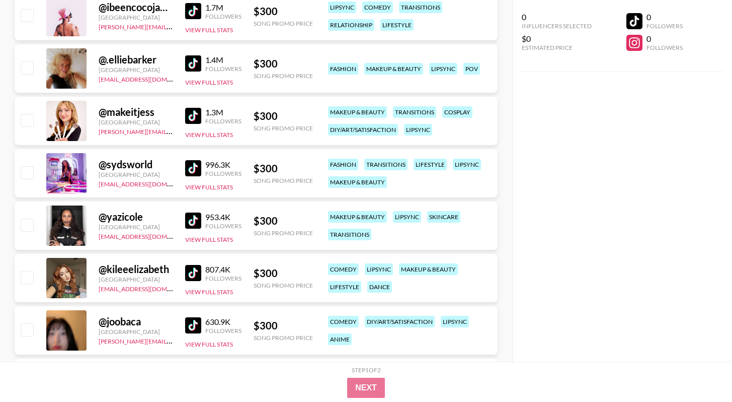
scroll to position [2513, 0]
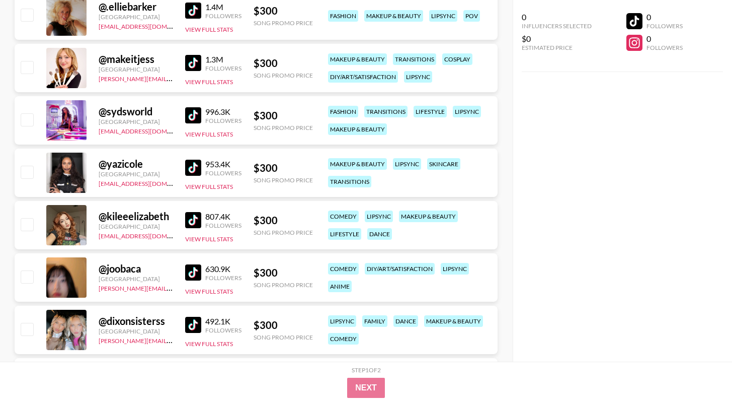
click at [199, 268] on img at bounding box center [193, 272] width 16 height 16
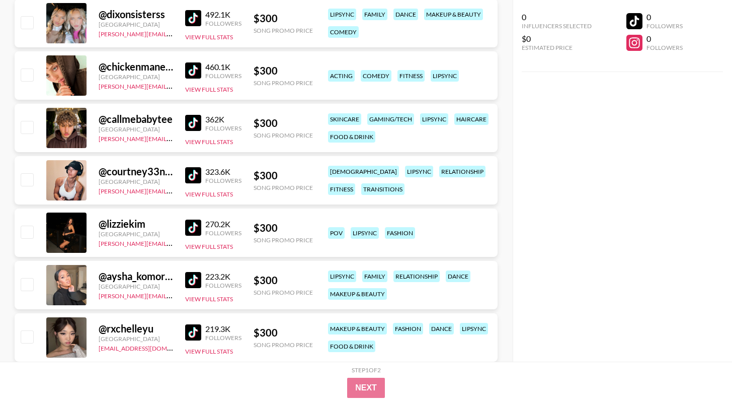
scroll to position [2869, 0]
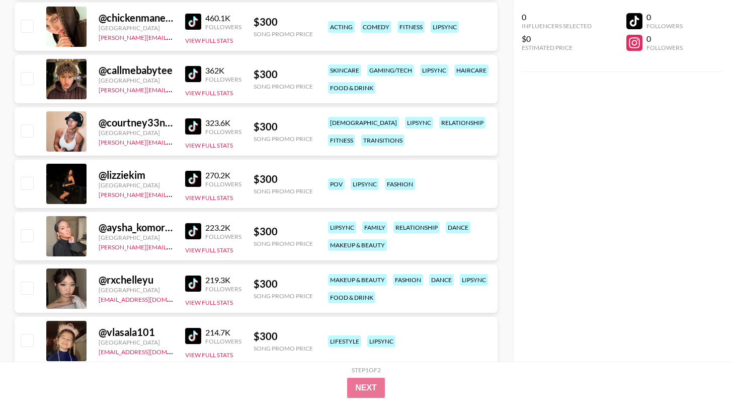
click at [192, 284] on img at bounding box center [193, 283] width 16 height 16
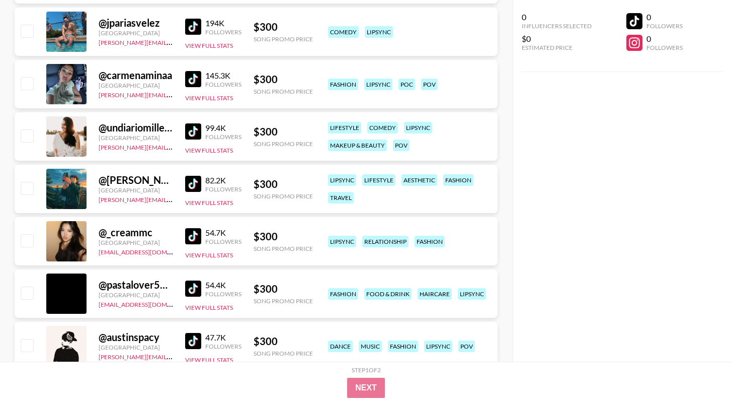
scroll to position [3249, 0]
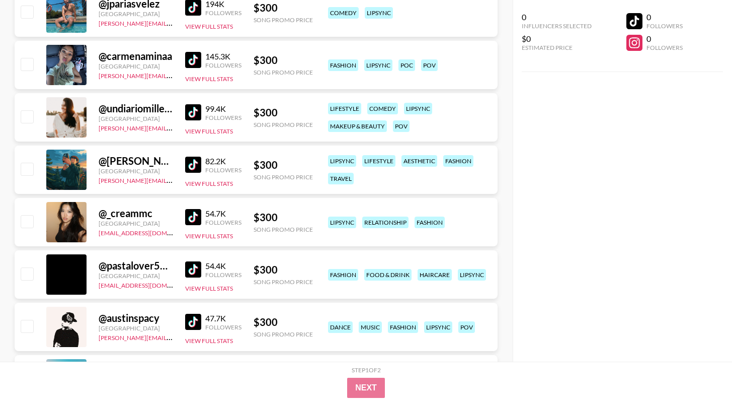
click at [194, 217] on img at bounding box center [193, 217] width 16 height 16
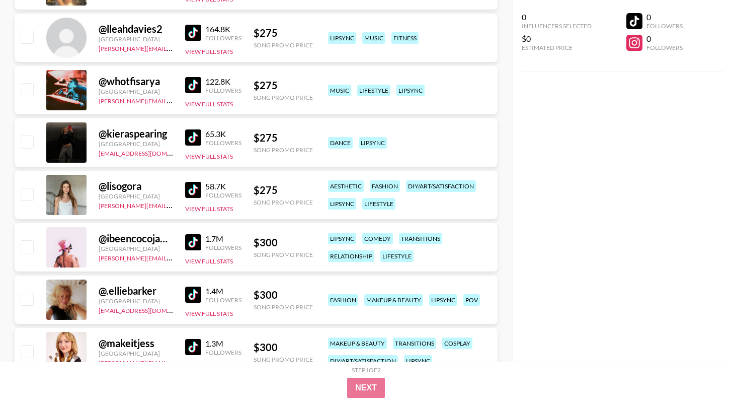
scroll to position [2122, 0]
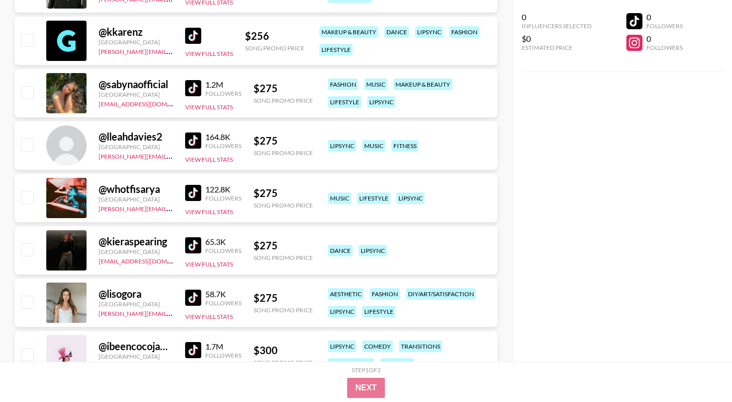
click at [198, 243] on img at bounding box center [193, 245] width 16 height 16
click at [194, 141] on img at bounding box center [193, 140] width 16 height 16
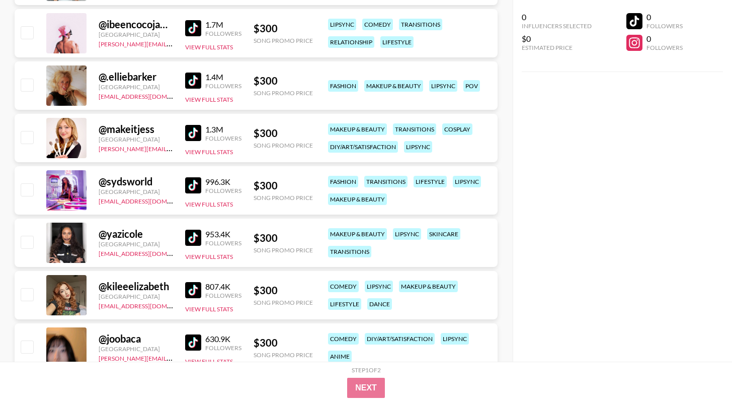
scroll to position [2363, 0]
